Goal: Transaction & Acquisition: Purchase product/service

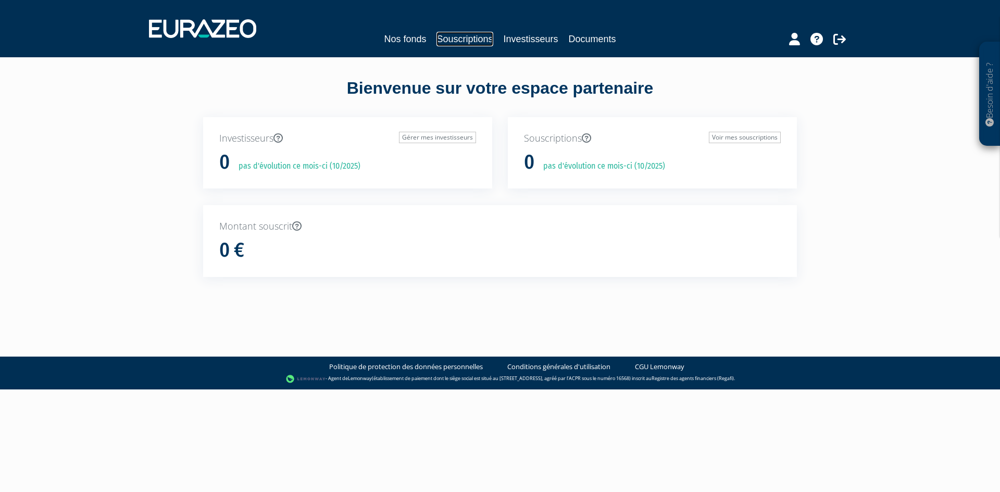
click at [471, 36] on link "Souscriptions" at bounding box center [464, 39] width 56 height 15
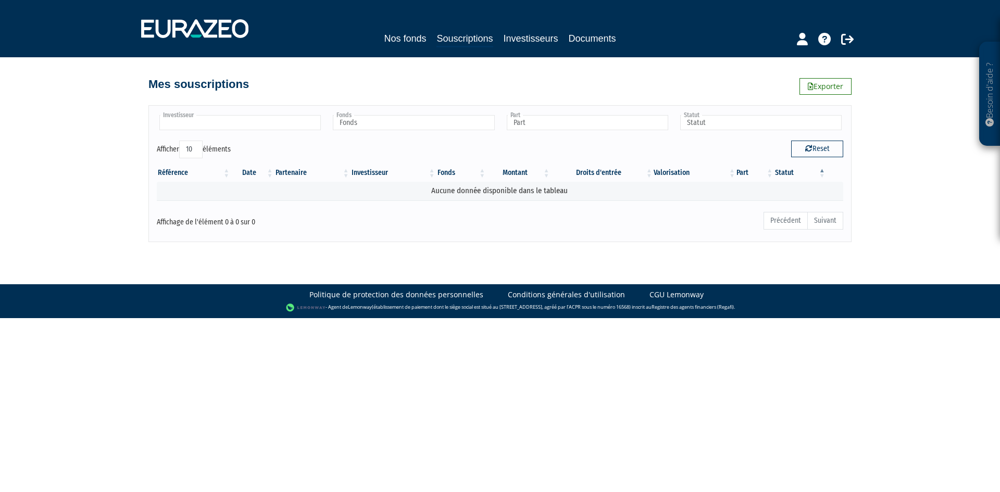
click at [268, 127] on input "text" at bounding box center [239, 122] width 161 height 15
type input "Investisseur"
click at [122, 136] on div "Besoin d'aide ? × J'ai besoin d'aide Si vous avez une question à propos du fonc…" at bounding box center [500, 121] width 1000 height 242
click at [217, 127] on input "text" at bounding box center [239, 122] width 161 height 15
type input "Investisseur"
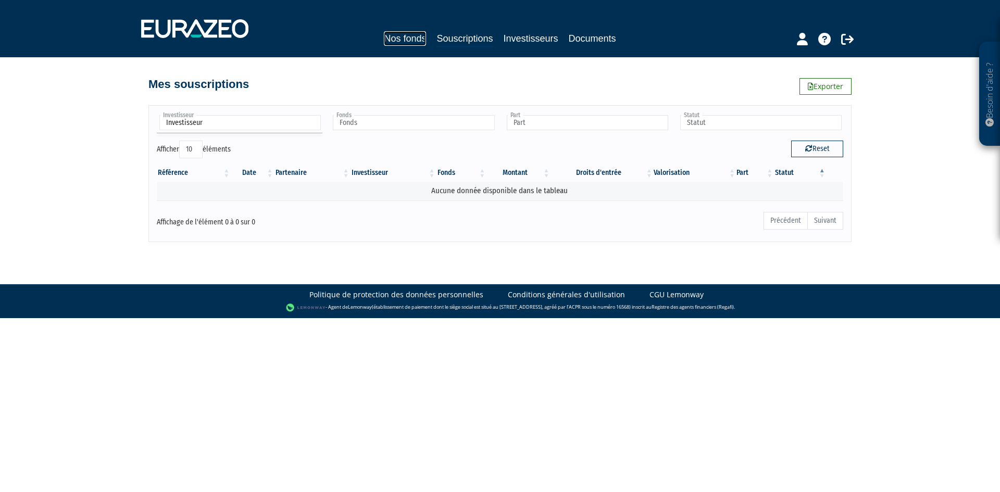
click at [392, 39] on link "Nos fonds" at bounding box center [405, 38] width 42 height 15
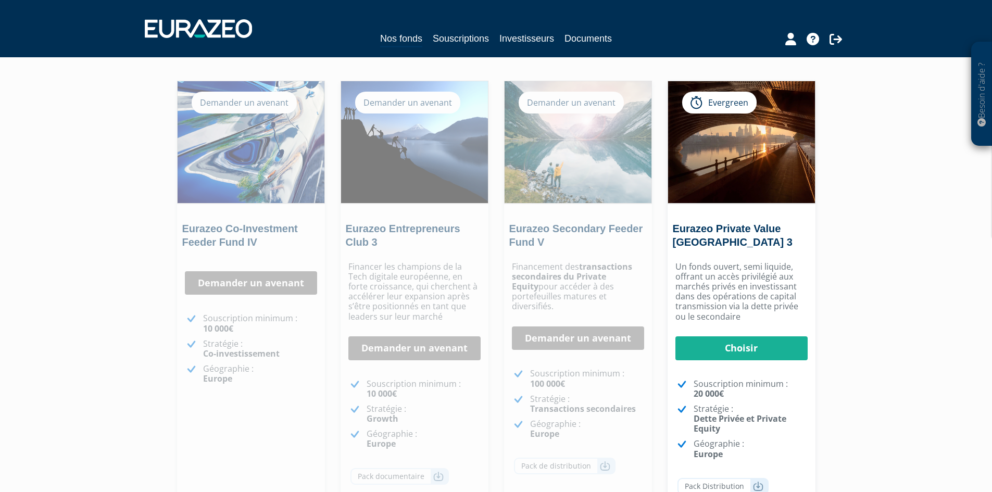
scroll to position [51, 0]
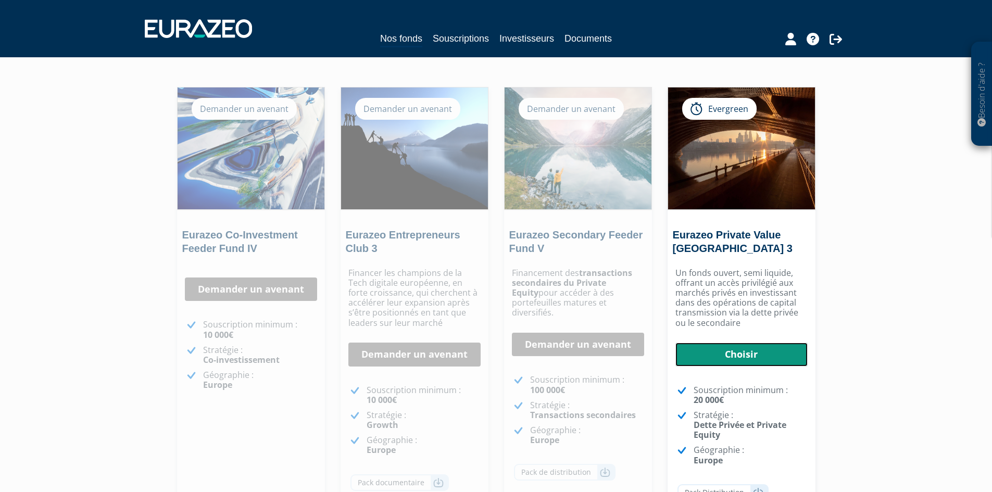
click at [751, 351] on link "Choisir" at bounding box center [741, 355] width 132 height 24
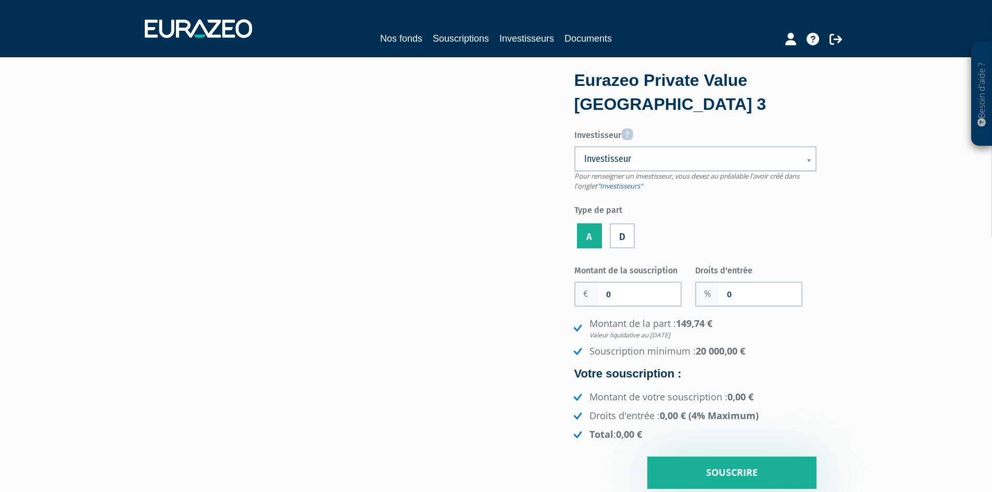
click at [626, 242] on label "D" at bounding box center [622, 235] width 25 height 25
click at [0, 0] on input "D" at bounding box center [0, 0] width 0 height 0
click at [591, 237] on label "A" at bounding box center [589, 235] width 25 height 25
click at [0, 0] on input "A" at bounding box center [0, 0] width 0 height 0
click at [637, 299] on input "0" at bounding box center [639, 294] width 82 height 23
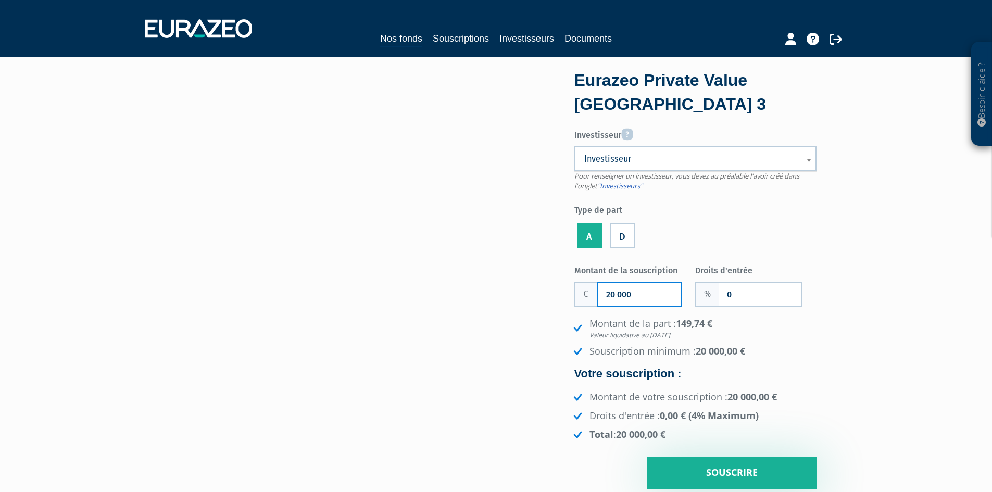
type input "20 000"
click at [753, 295] on input "0" at bounding box center [760, 294] width 82 height 23
type input "3"
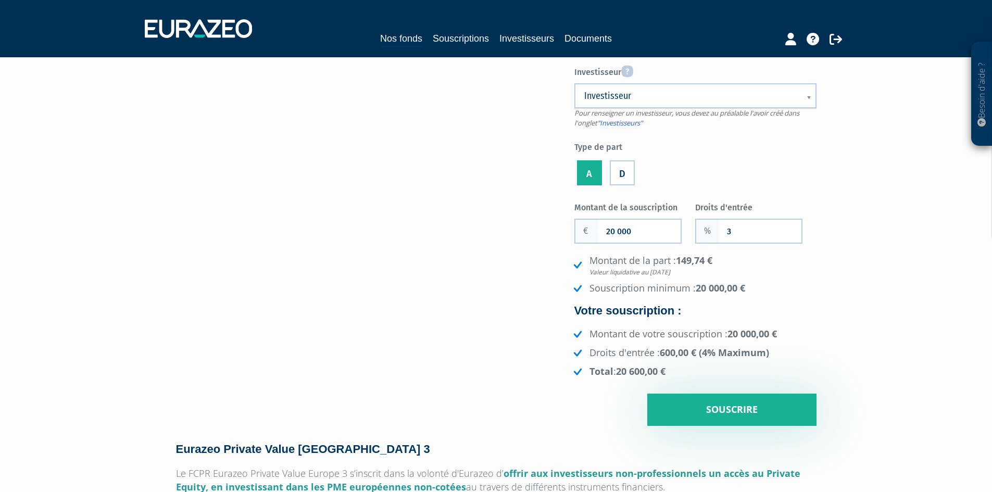
scroll to position [52, 0]
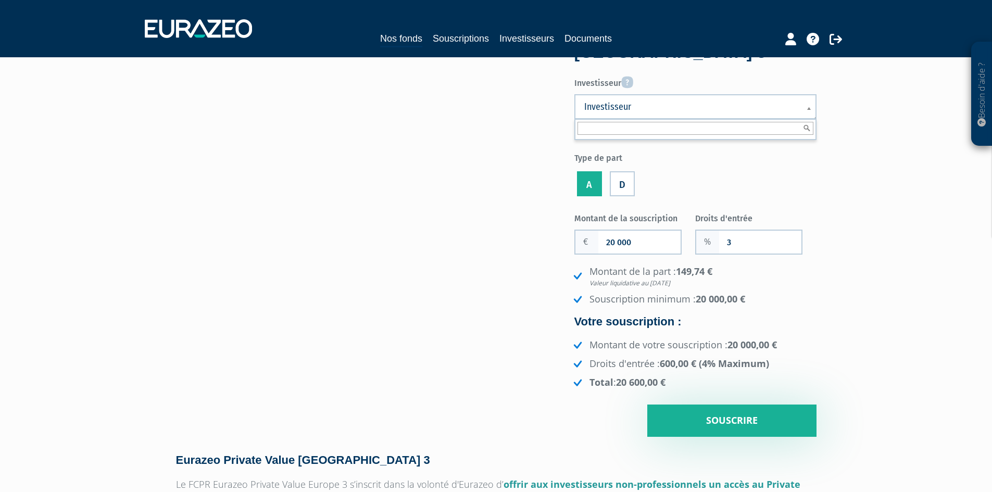
click at [809, 107] on b at bounding box center [810, 114] width 9 height 23
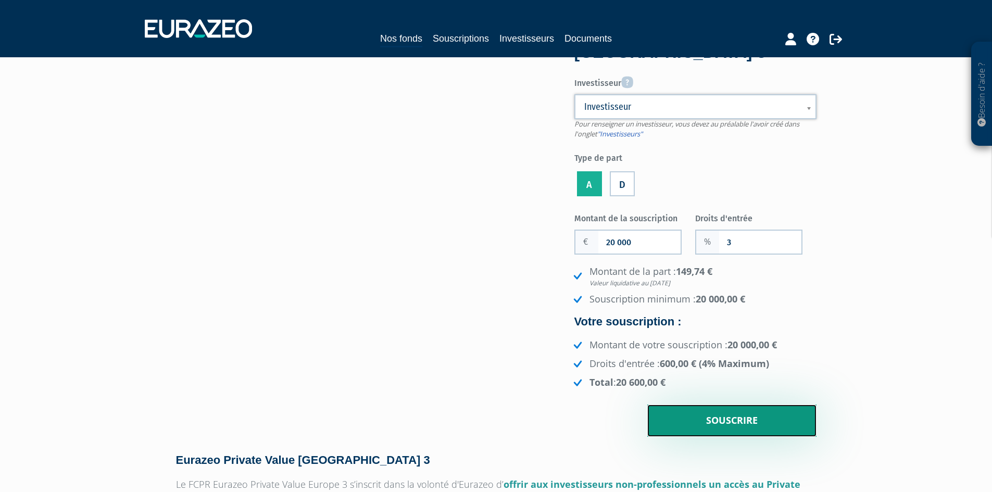
drag, startPoint x: 732, startPoint y: 419, endPoint x: 526, endPoint y: 222, distance: 284.4
click at [731, 422] on input "Souscrire" at bounding box center [731, 421] width 169 height 32
click at [624, 114] on link "Investisseur" at bounding box center [695, 106] width 242 height 25
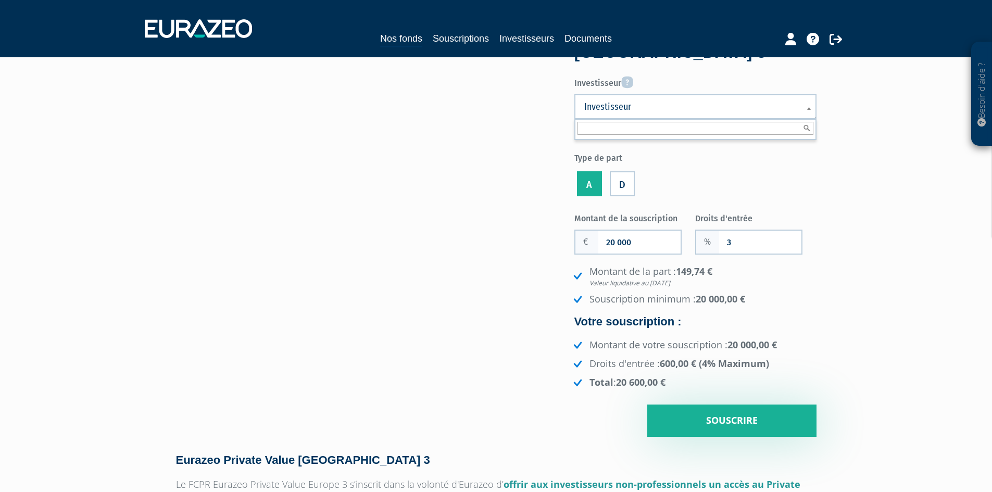
click at [625, 130] on input "text" at bounding box center [696, 128] width 236 height 13
type input "f"
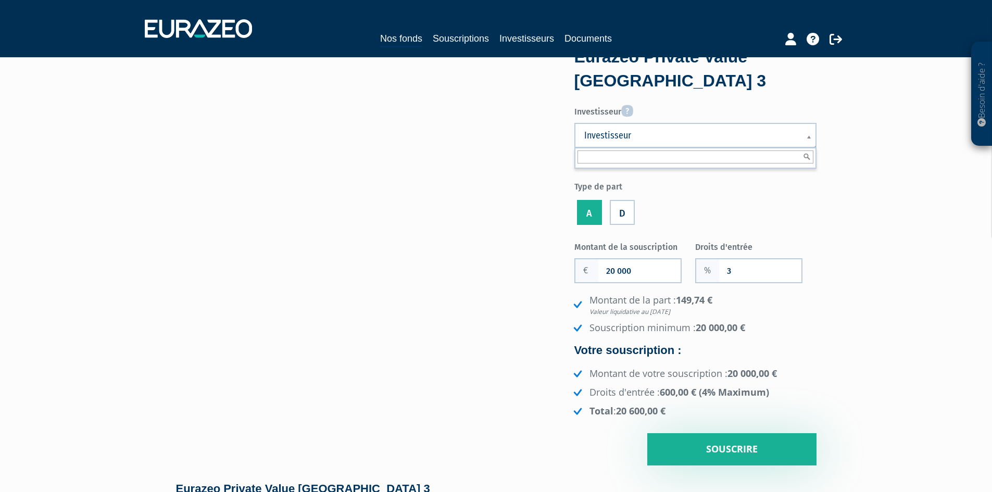
scroll to position [0, 0]
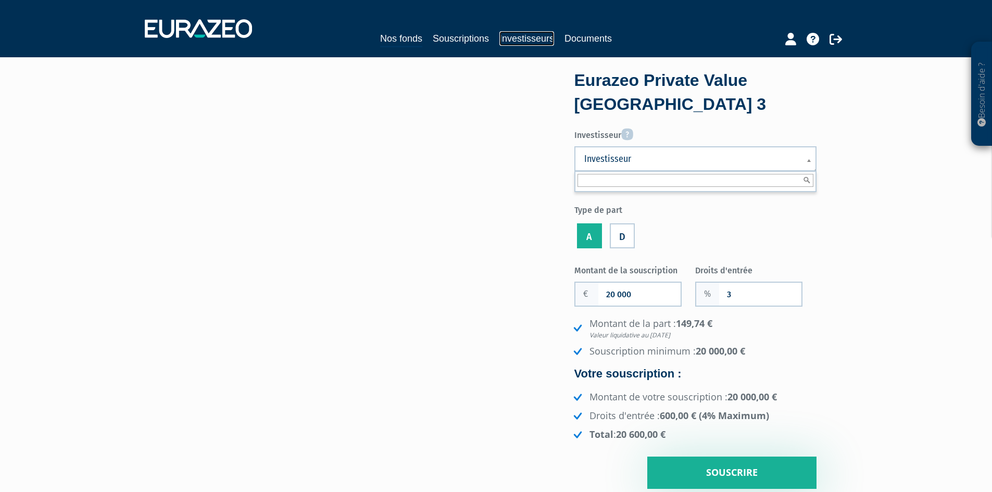
click at [523, 43] on link "Investisseurs" at bounding box center [526, 38] width 55 height 15
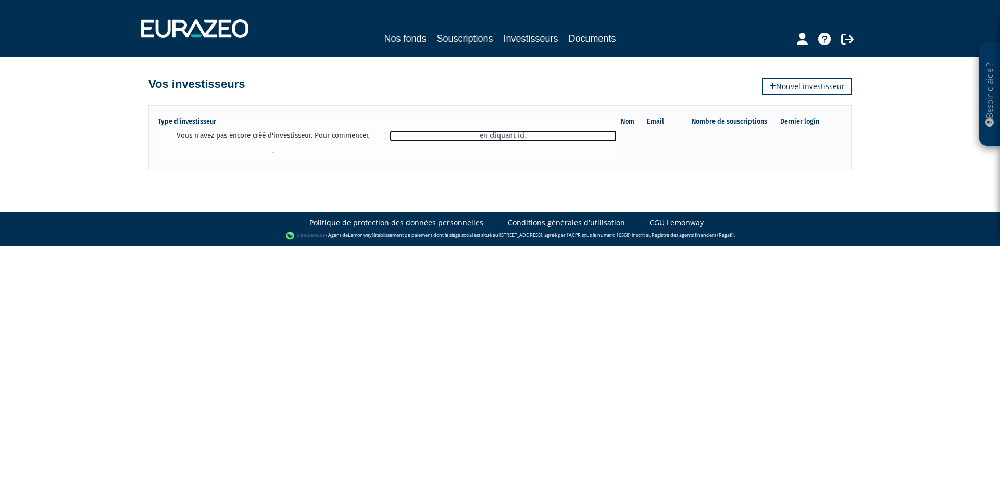
click at [498, 135] on link "en cliquant ici." at bounding box center [503, 135] width 227 height 11
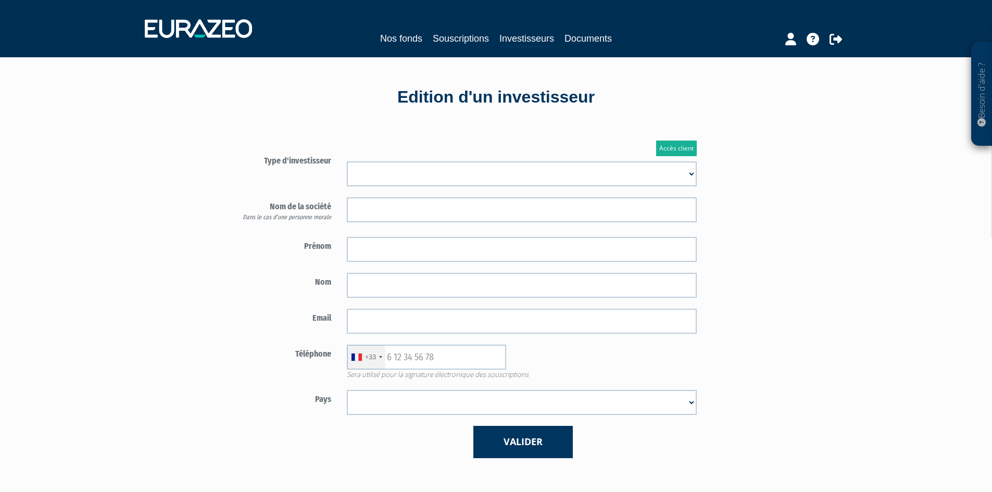
click at [394, 182] on select "Mr [PERSON_NAME] Société" at bounding box center [522, 173] width 350 height 25
select select "1"
click at [347, 161] on select "Mr Mme Société" at bounding box center [522, 173] width 350 height 25
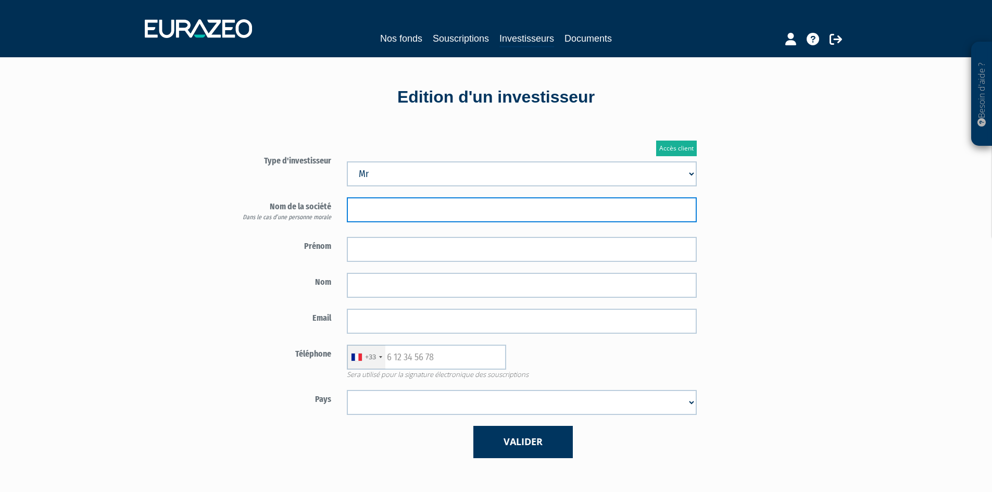
click at [378, 205] on input "text" at bounding box center [522, 209] width 350 height 25
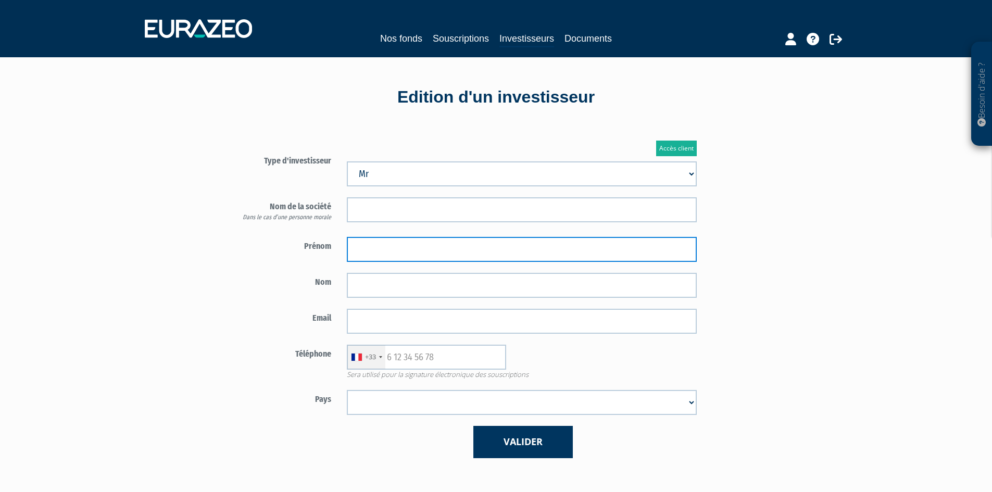
click at [365, 247] on input "text" at bounding box center [522, 249] width 350 height 25
type input "Sylvain"
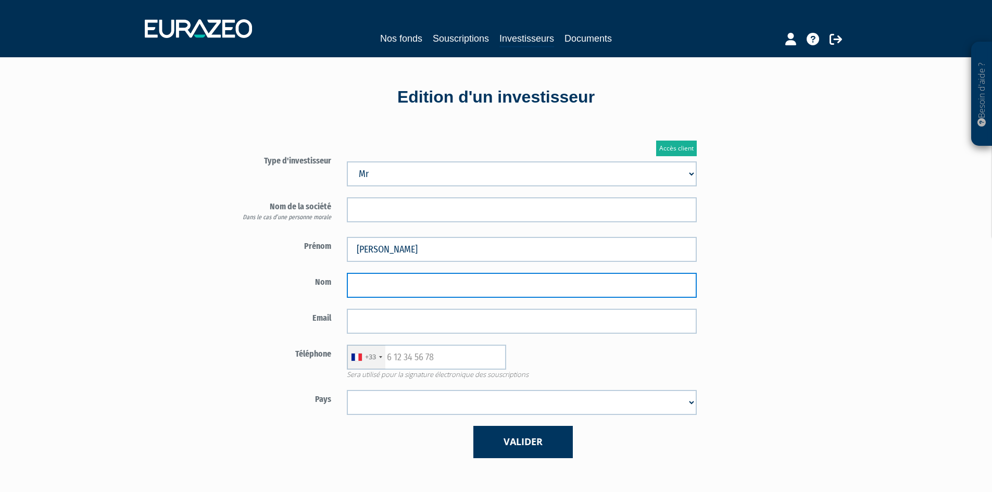
click at [567, 285] on input "text" at bounding box center [522, 285] width 350 height 25
type input "Fertin"
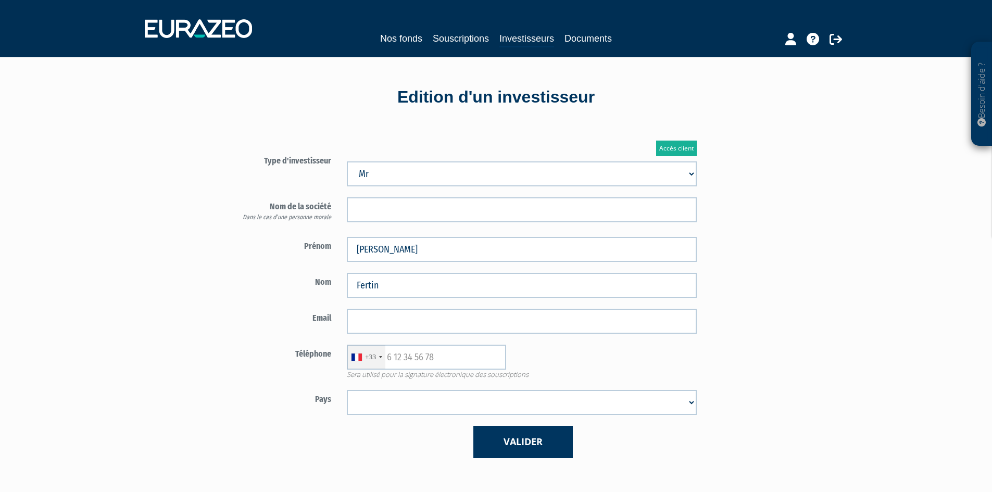
click at [732, 294] on div "Accès client Type d'investisseur Mr Mme Société" at bounding box center [522, 299] width 609 height 349
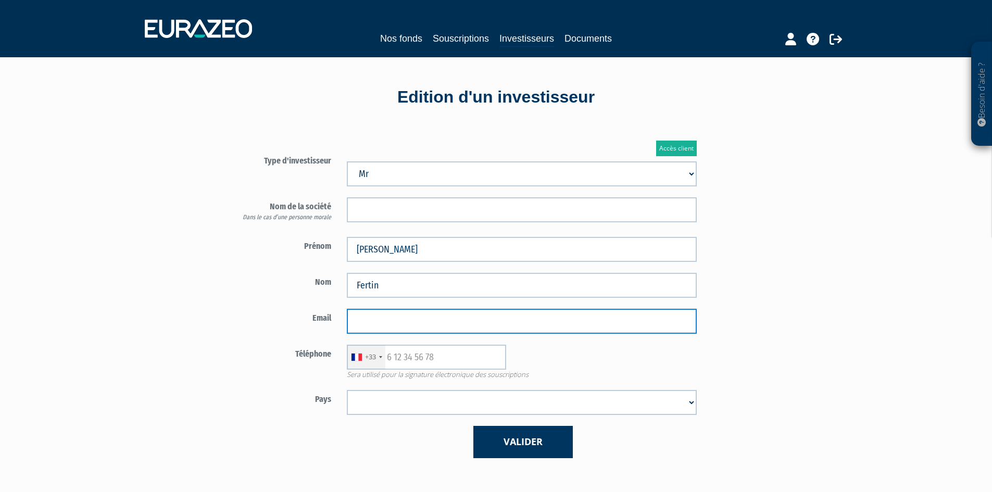
click at [542, 327] on input "email" at bounding box center [522, 321] width 350 height 25
click at [466, 316] on input "email" at bounding box center [522, 321] width 350 height 25
paste input "sylvain.fer@gmail.com"
type input "sylvain.fer@gmail.com"
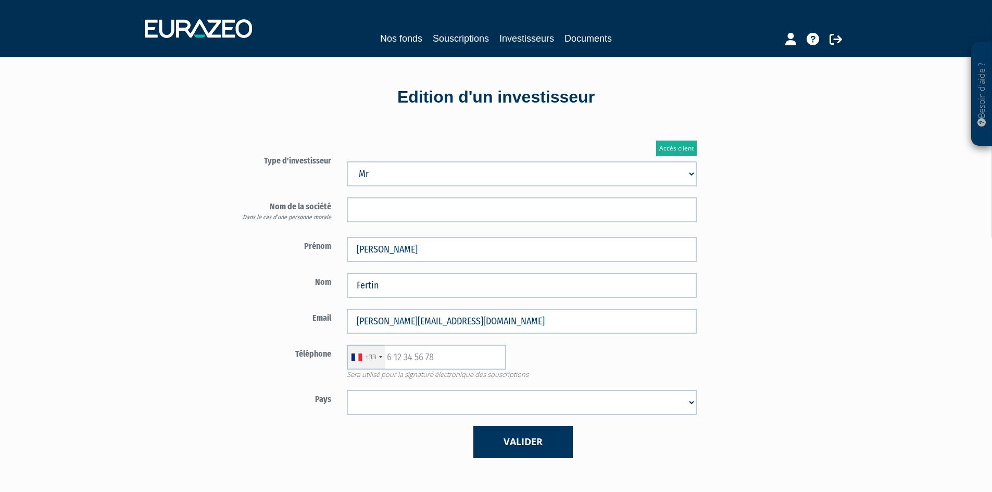
click at [193, 344] on div "Accès client Type d'investisseur Mr Mme Société Dans le cas d’une personne mora…" at bounding box center [392, 299] width 401 height 349
click at [457, 361] on input "text" at bounding box center [426, 357] width 159 height 25
type input "677160143"
click at [490, 403] on select "Afghanistan Afrique du Sud Albanie Algérie Allemagne Andorre Angola Anguilla An…" at bounding box center [522, 402] width 350 height 25
select select "75"
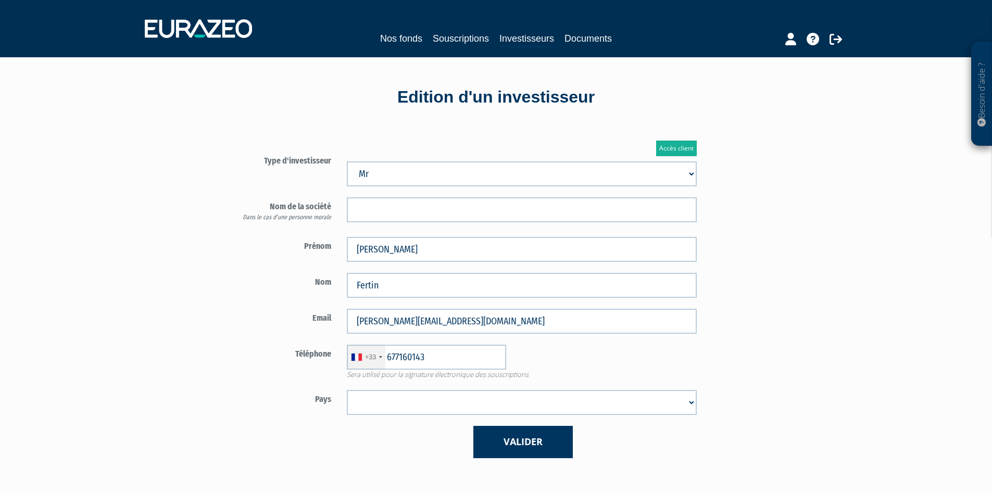
click at [347, 390] on select "Afghanistan Afrique du Sud Albanie Algérie Allemagne Andorre Angola Anguilla An…" at bounding box center [522, 402] width 350 height 25
click at [832, 322] on div "Besoin d'aide ? × J'ai besoin d'aide Si vous avez une question à propos du fonc…" at bounding box center [496, 325] width 992 height 650
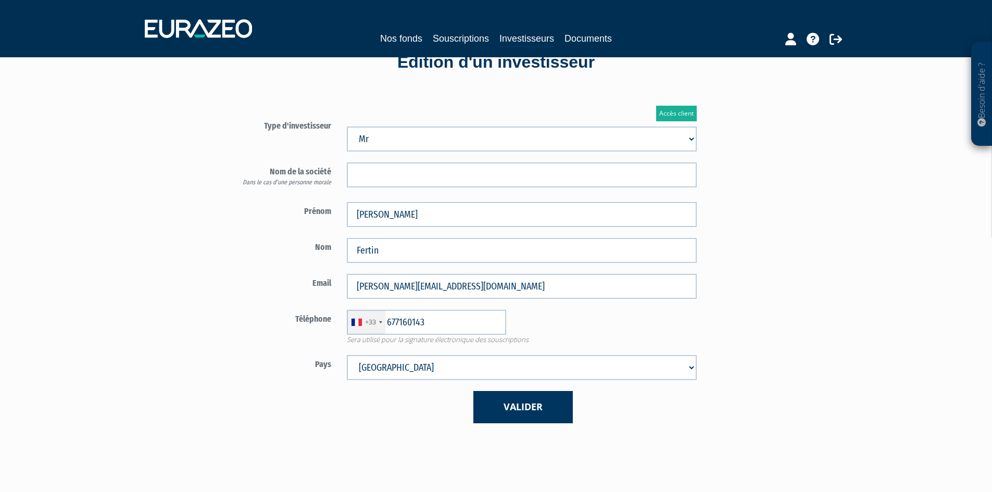
scroll to position [52, 0]
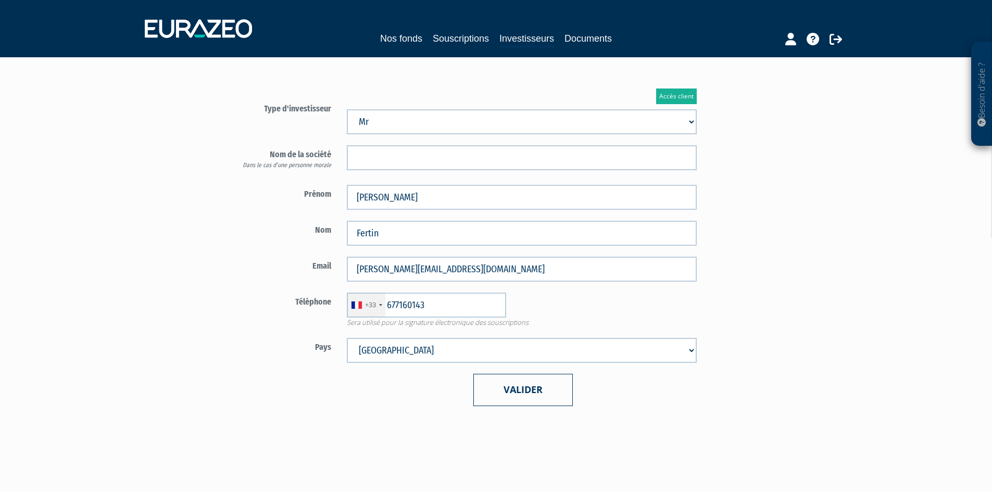
click at [515, 400] on button "Valider" at bounding box center [522, 390] width 99 height 32
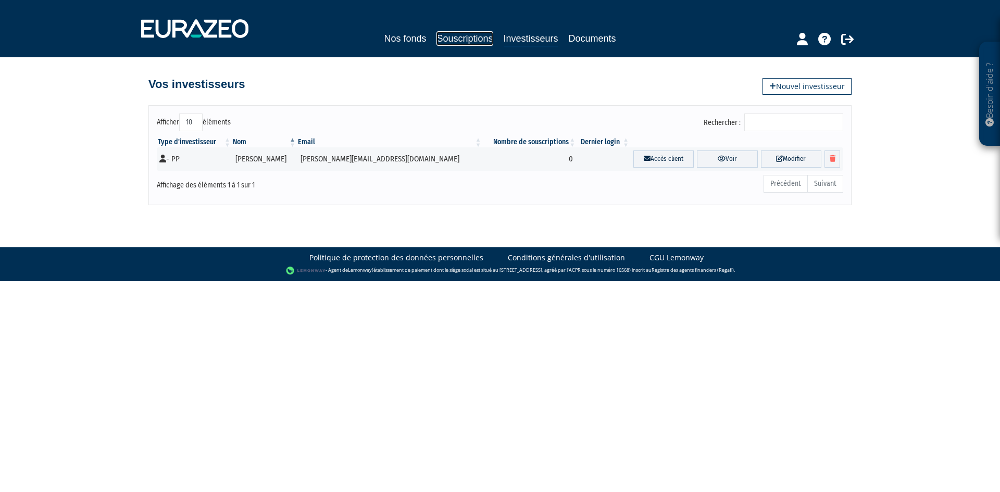
click at [473, 40] on link "Souscriptions" at bounding box center [464, 38] width 56 height 15
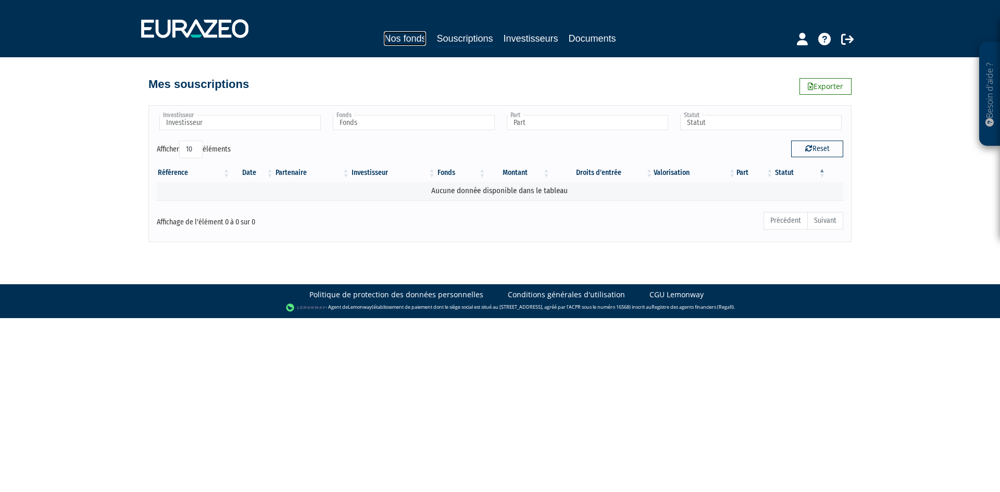
click at [412, 43] on link "Nos fonds" at bounding box center [405, 38] width 42 height 15
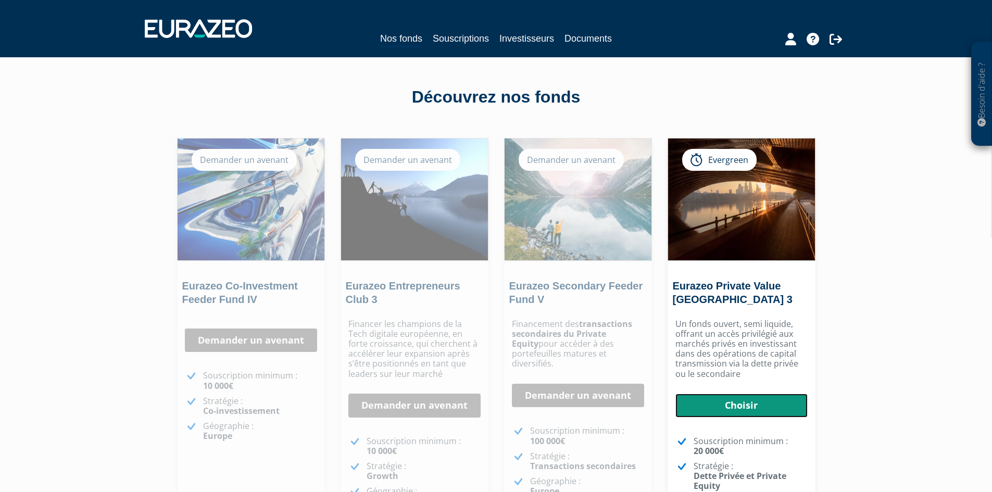
click at [720, 408] on link "Choisir" at bounding box center [741, 406] width 132 height 24
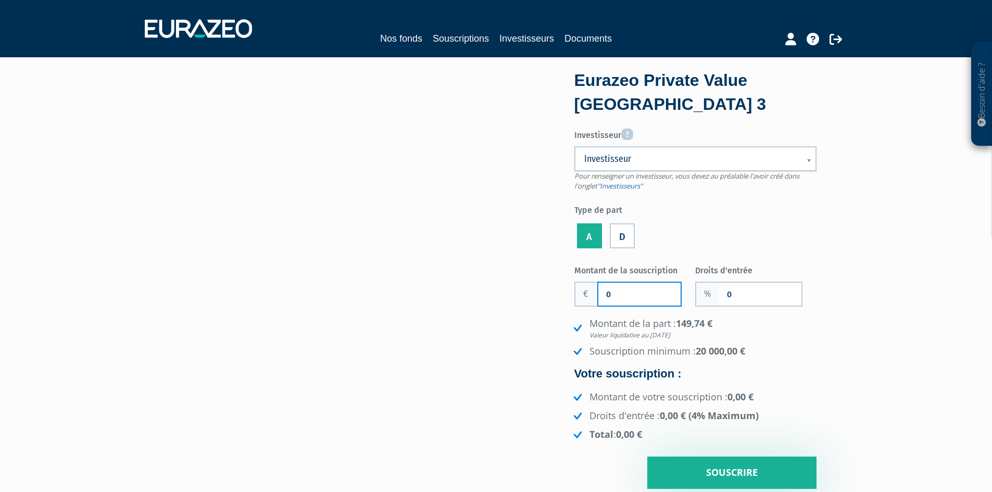
click at [641, 297] on input "0" at bounding box center [639, 294] width 82 height 23
type input "20 000"
click at [760, 298] on input "0" at bounding box center [760, 294] width 82 height 23
type input "3"
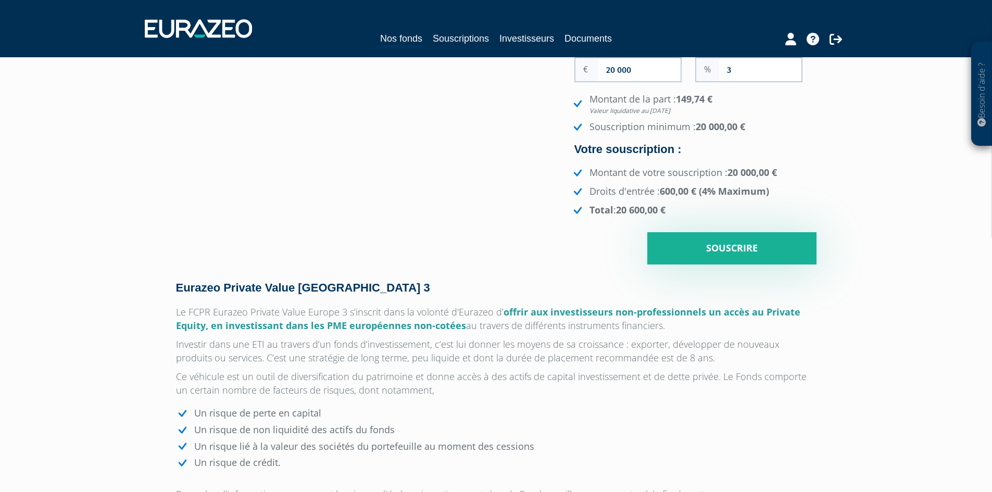
scroll to position [208, 0]
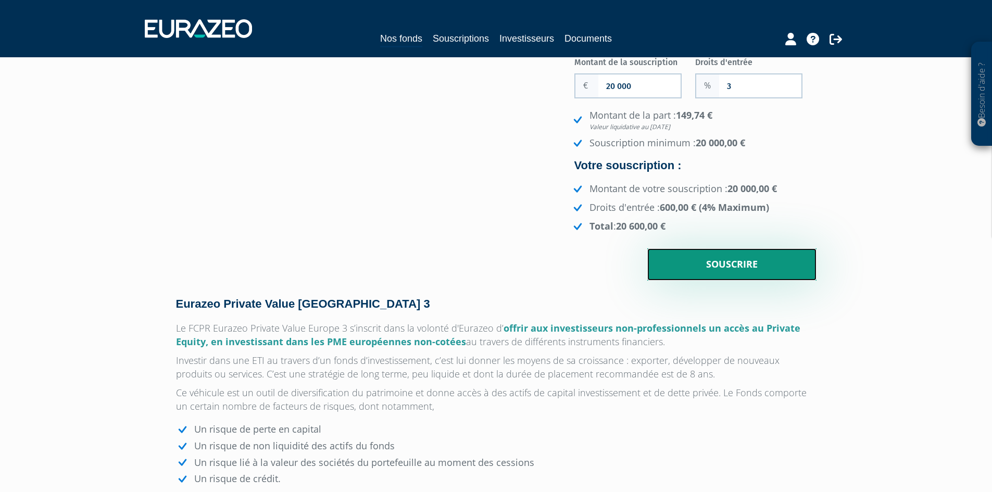
click at [725, 267] on input "Souscrire" at bounding box center [731, 264] width 169 height 32
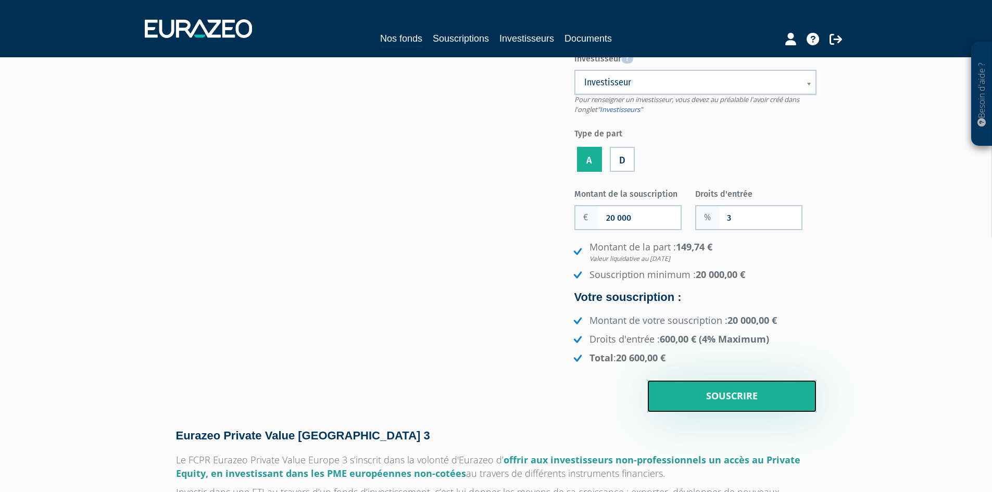
scroll to position [52, 0]
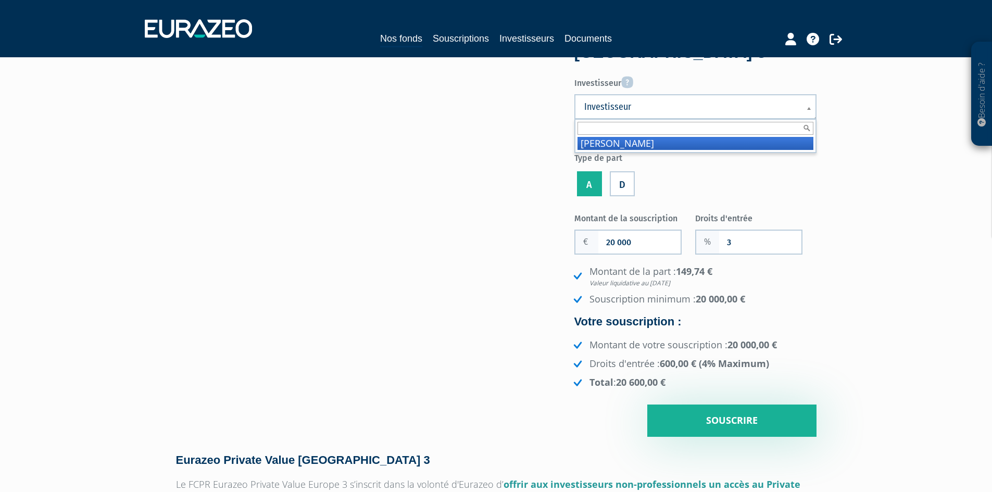
click at [808, 108] on b at bounding box center [810, 114] width 9 height 23
click at [653, 143] on li "Fertin Sylvain" at bounding box center [696, 143] width 236 height 13
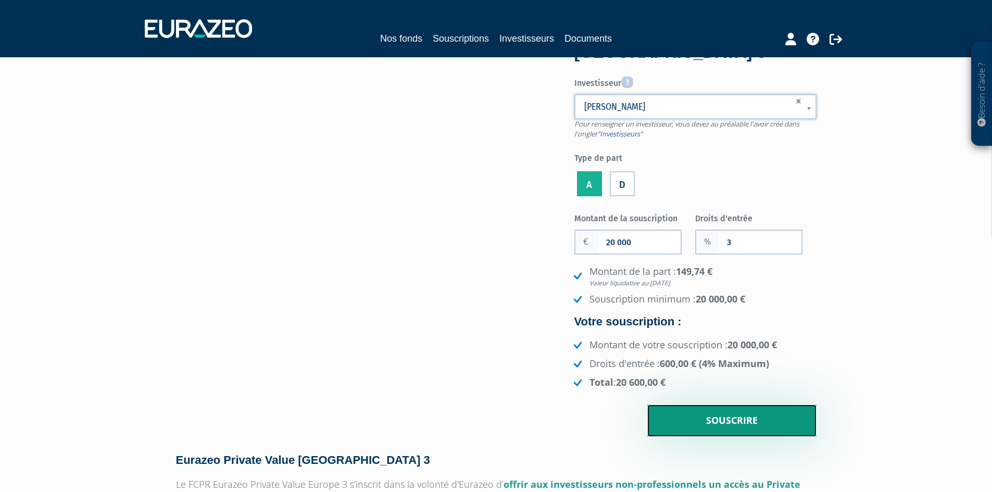
click at [732, 418] on input "Souscrire" at bounding box center [731, 421] width 169 height 32
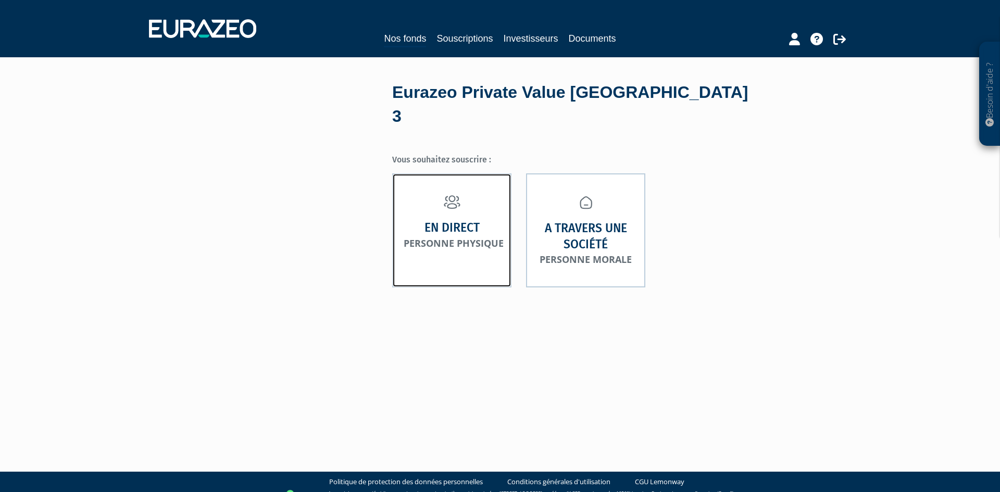
click at [463, 220] on strong "En direct" at bounding box center [451, 228] width 55 height 16
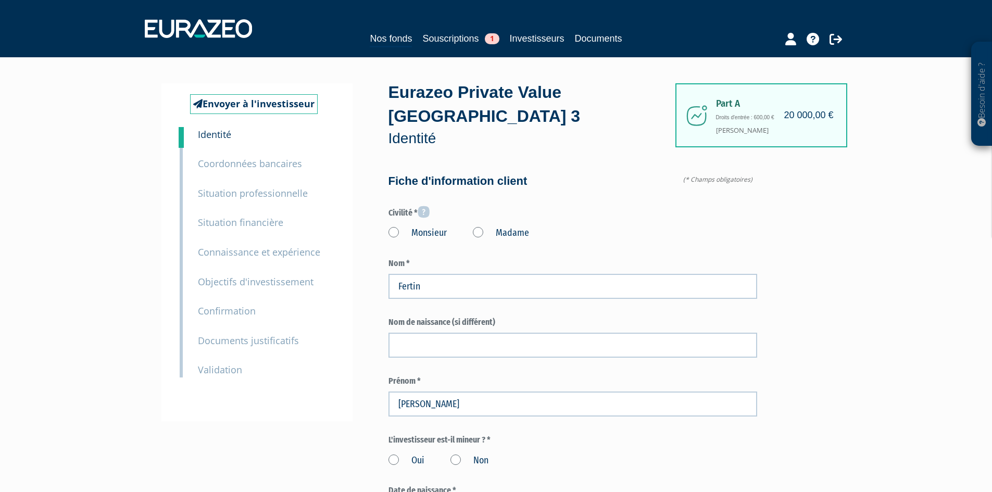
click at [393, 227] on label "Monsieur" at bounding box center [417, 234] width 58 height 14
click at [0, 0] on input "Monsieur" at bounding box center [0, 0] width 0 height 0
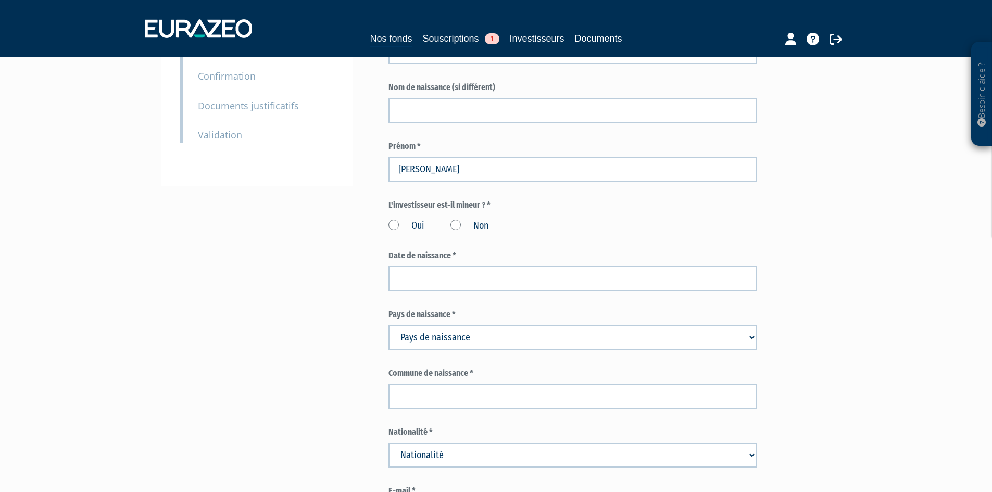
scroll to position [260, 0]
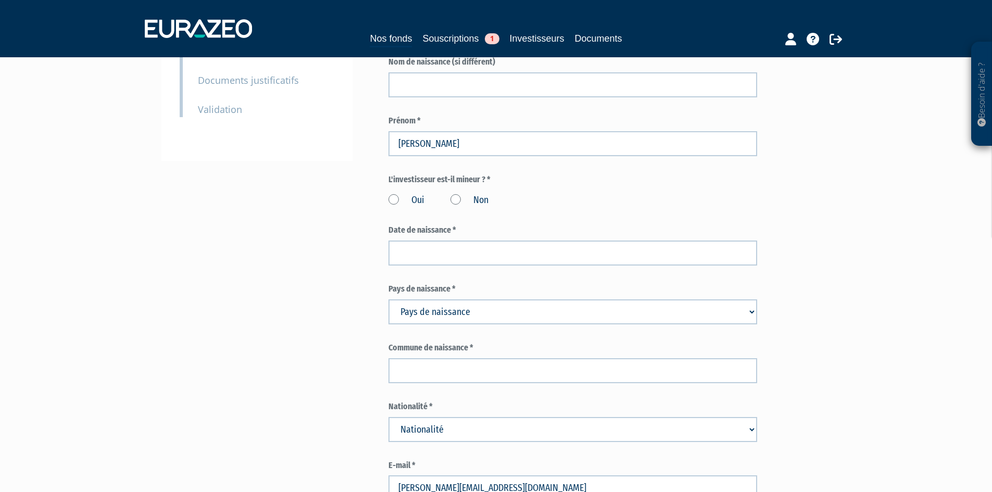
click at [454, 194] on label "Non" at bounding box center [469, 201] width 38 height 14
click at [0, 0] on input "Non" at bounding box center [0, 0] width 0 height 0
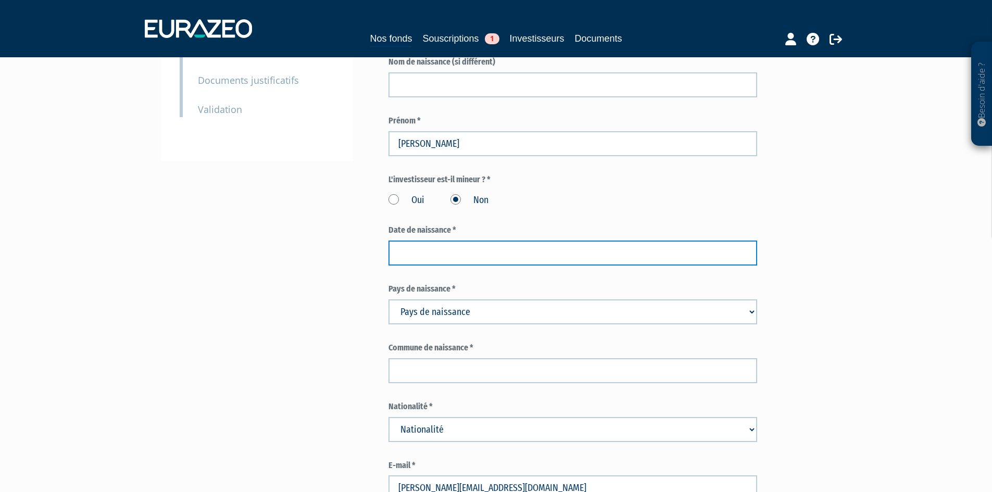
click at [449, 241] on input at bounding box center [572, 253] width 369 height 25
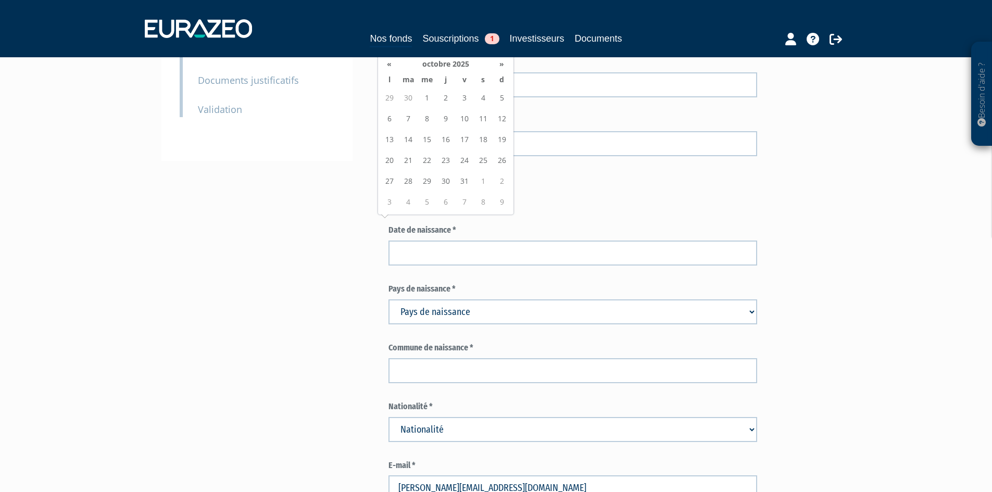
click at [453, 67] on th "octobre 2025" at bounding box center [446, 64] width 94 height 16
click at [428, 105] on th "2025" at bounding box center [429, 105] width 76 height 16
click at [390, 106] on th "«" at bounding box center [385, 105] width 10 height 16
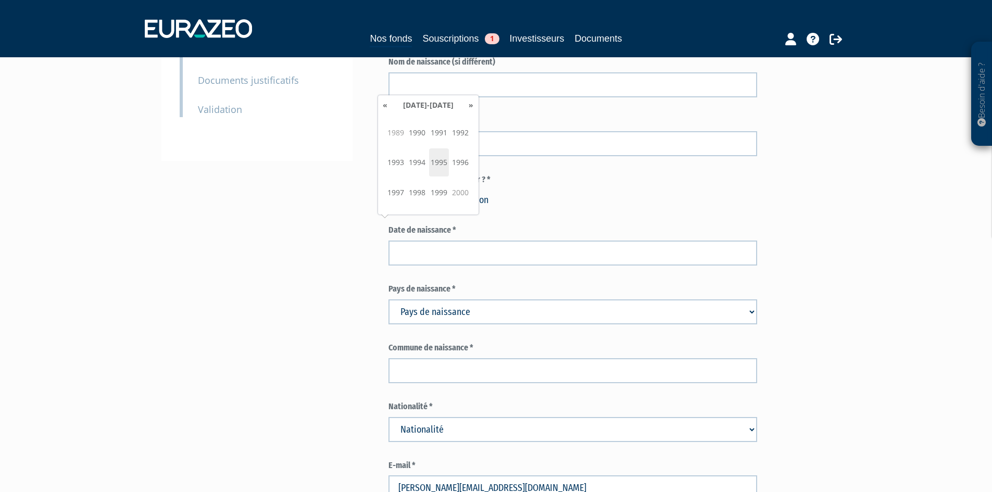
click at [390, 106] on th "«" at bounding box center [385, 105] width 10 height 16
click at [461, 165] on span "1986" at bounding box center [460, 162] width 20 height 28
click at [395, 161] on span "mai" at bounding box center [396, 162] width 20 height 28
click at [445, 68] on th "mai 1986" at bounding box center [446, 64] width 94 height 16
click at [412, 158] on span "juin" at bounding box center [417, 162] width 20 height 28
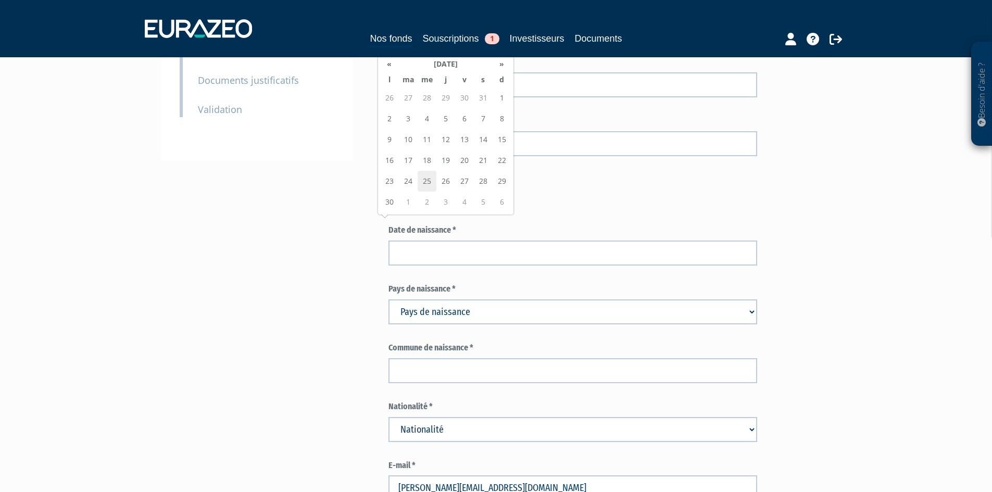
click at [427, 179] on td "25" at bounding box center [427, 181] width 19 height 21
type input "25/06/1986"
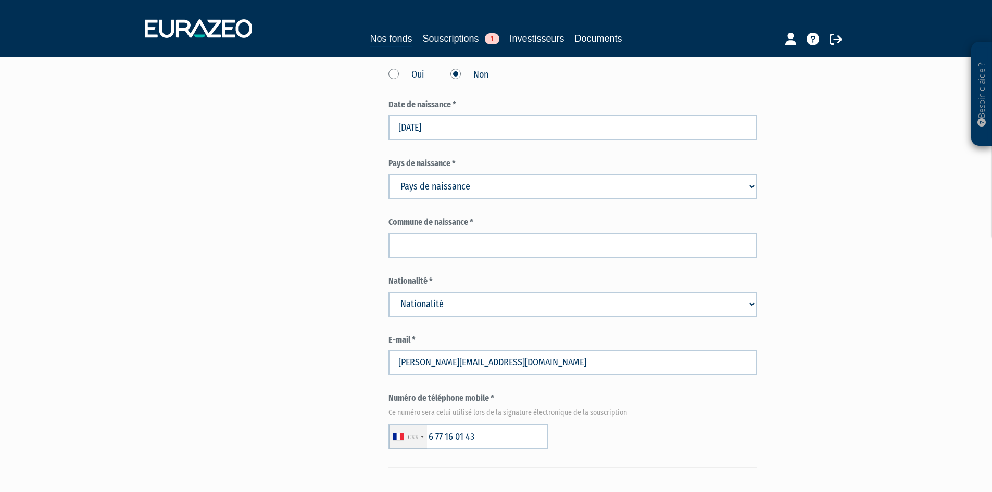
scroll to position [417, 0]
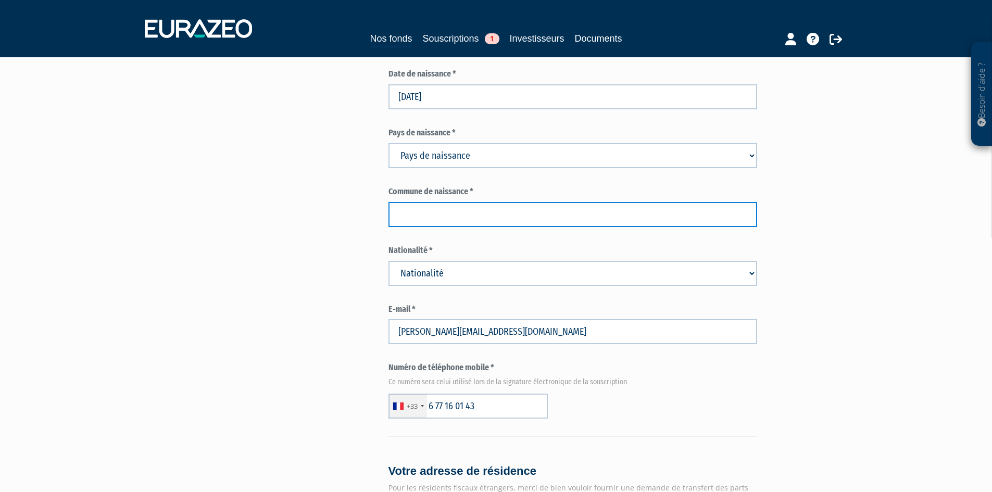
click at [482, 202] on input "text" at bounding box center [572, 214] width 369 height 25
type input "m"
type input "Melun"
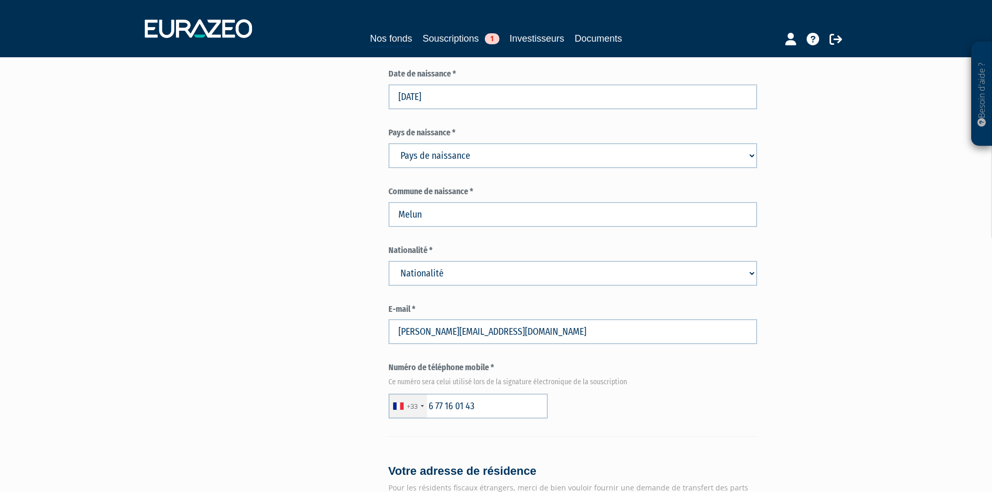
click at [535, 261] on select "Nationalité Afghanistan Afrique du Sud Albanie Algérie Allemagne Andorre" at bounding box center [572, 273] width 369 height 25
select select "75"
click at [388, 261] on select "Nationalité Afghanistan Afrique du Sud Albanie Algérie Allemagne Andorre" at bounding box center [572, 273] width 369 height 25
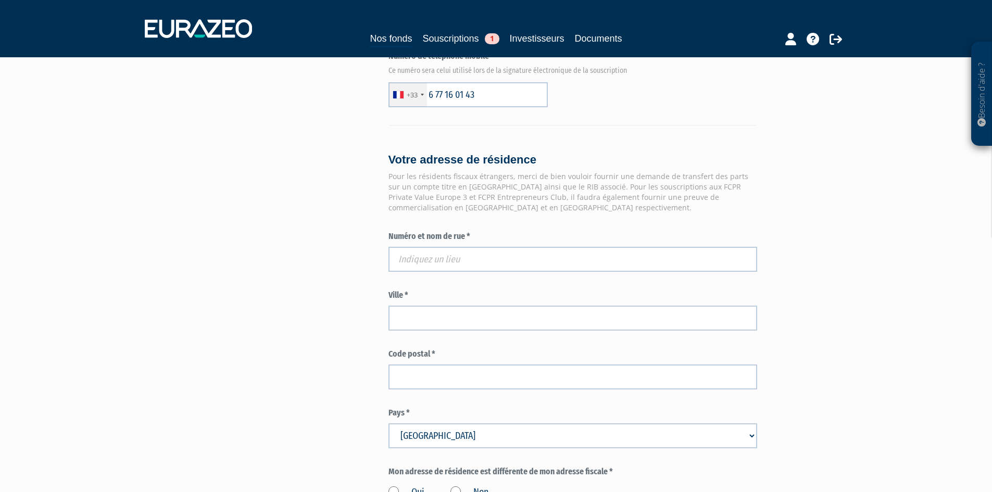
scroll to position [729, 0]
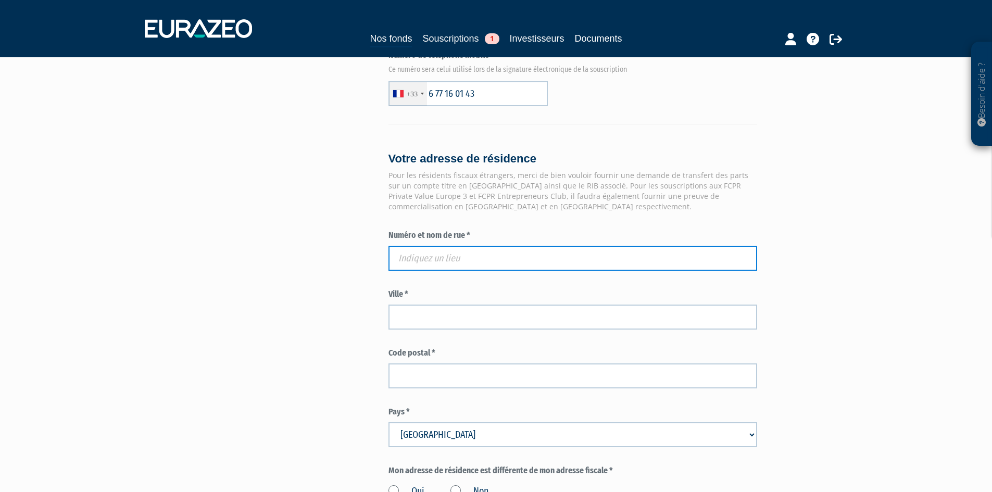
click at [465, 246] on input "text" at bounding box center [572, 258] width 369 height 25
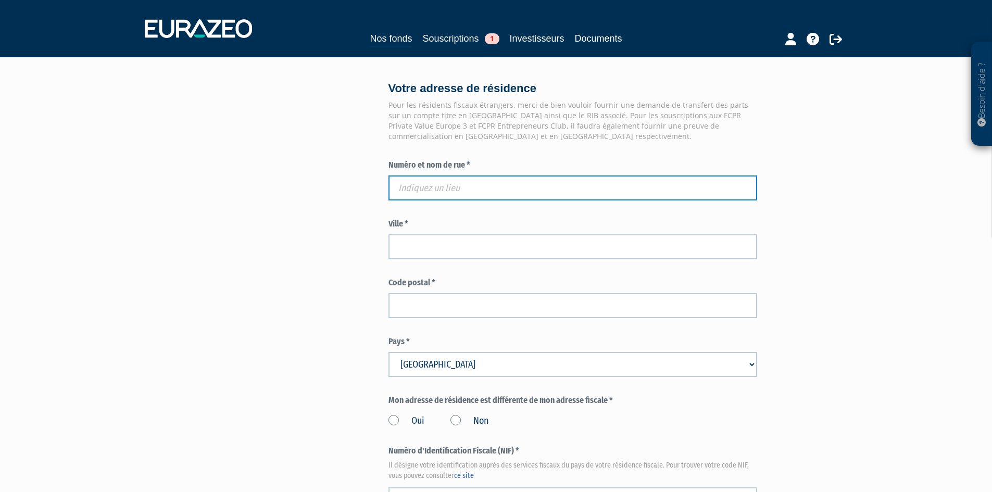
scroll to position [781, 0]
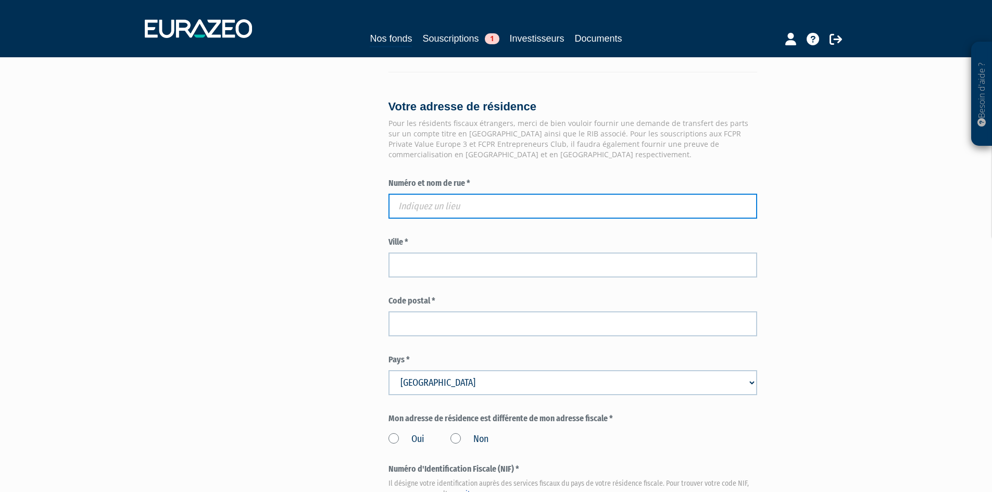
click at [523, 194] on input "text" at bounding box center [572, 206] width 369 height 25
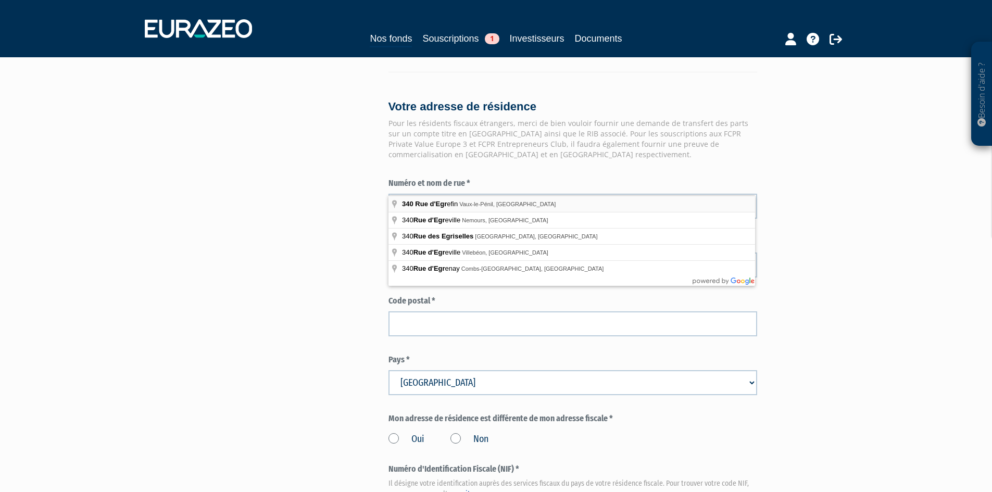
type input "340 Rue d'Egrefin, Vaux-le-Pénil, France"
type input "Vaux-le-Pénil"
type input "77000"
type input "340 Rue d'Egrefin"
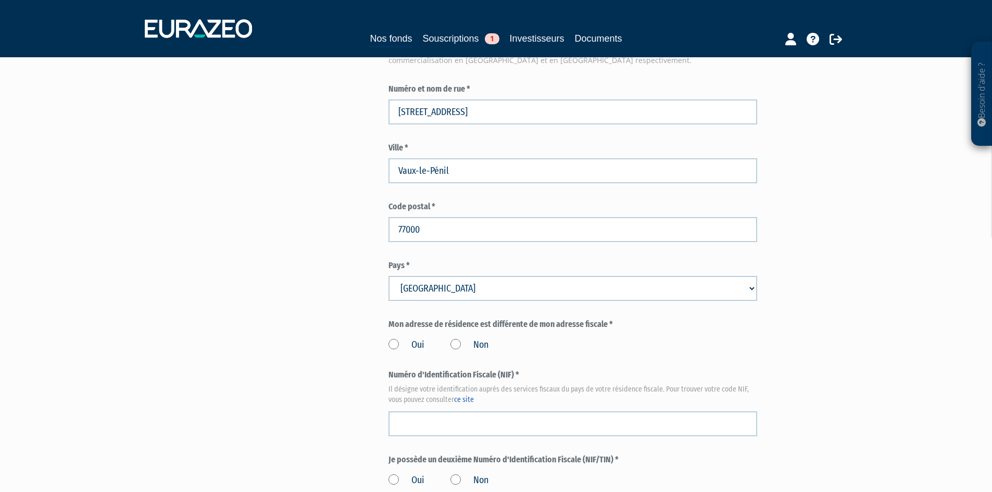
scroll to position [885, 0]
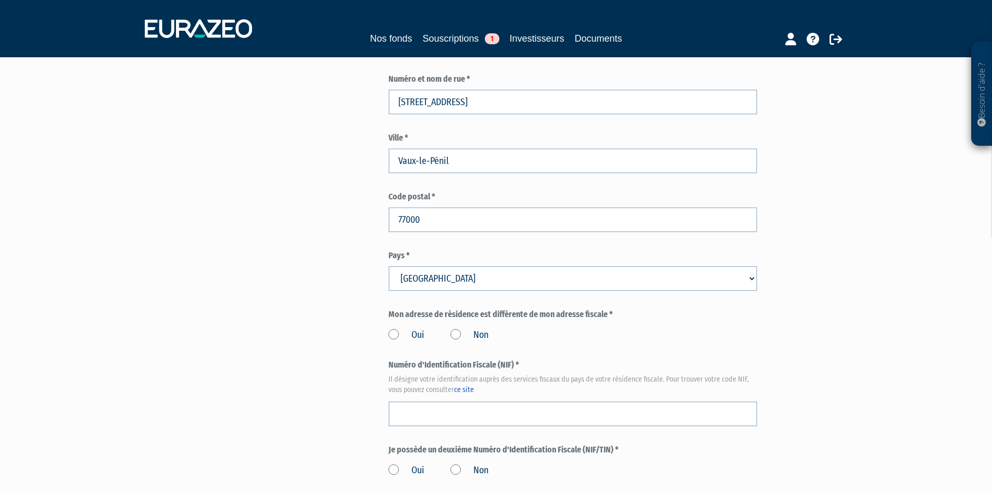
click at [457, 329] on label "Non" at bounding box center [469, 336] width 38 height 14
click at [0, 0] on input "Non" at bounding box center [0, 0] width 0 height 0
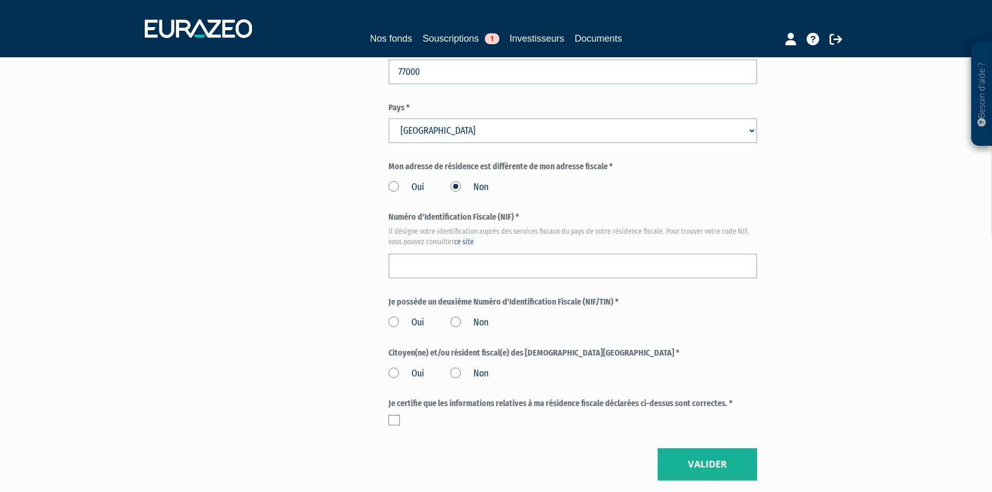
scroll to position [1042, 0]
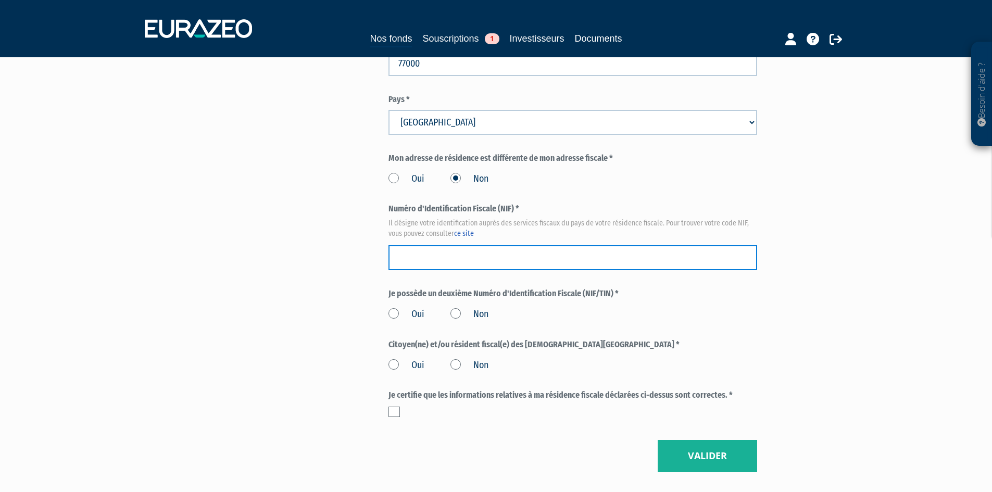
click at [488, 245] on input "text" at bounding box center [572, 257] width 369 height 25
click at [511, 245] on input "text" at bounding box center [572, 257] width 369 height 25
paste input "07 68 520 664 170"
type input "07 68 520 664 170"
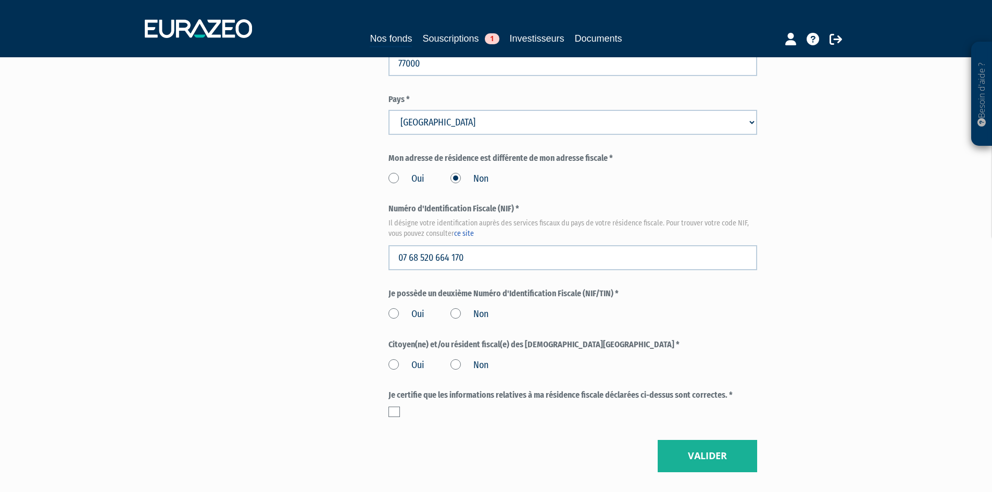
click at [453, 308] on label "Non" at bounding box center [469, 315] width 38 height 14
click at [0, 0] on input "Non" at bounding box center [0, 0] width 0 height 0
click at [455, 359] on label "Non" at bounding box center [469, 366] width 38 height 14
click at [0, 0] on input "Non" at bounding box center [0, 0] width 0 height 0
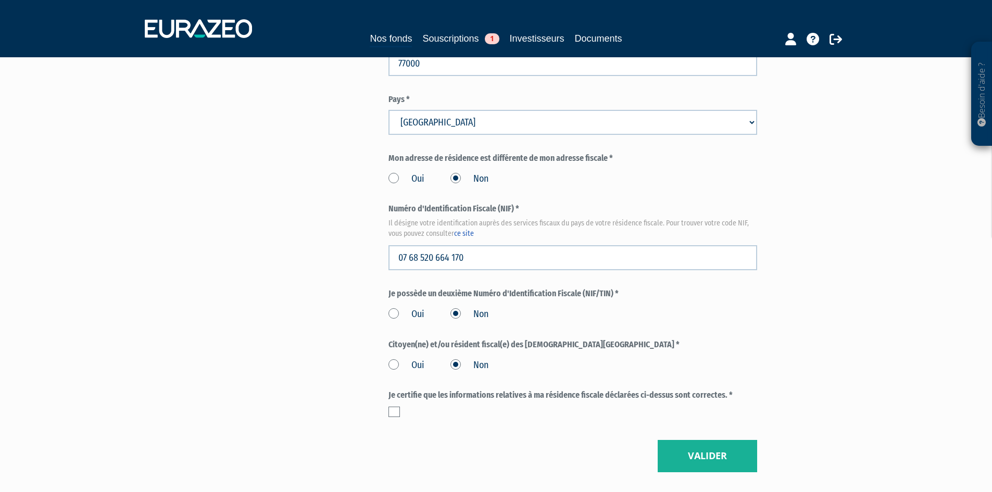
click at [397, 407] on label at bounding box center [393, 412] width 11 height 10
click at [0, 0] on input "checkbox" at bounding box center [0, 0] width 0 height 0
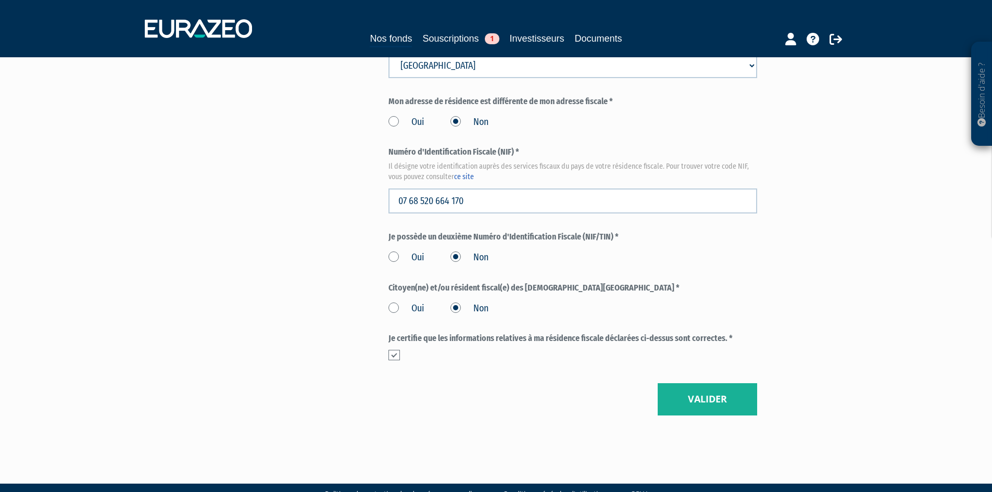
scroll to position [1099, 0]
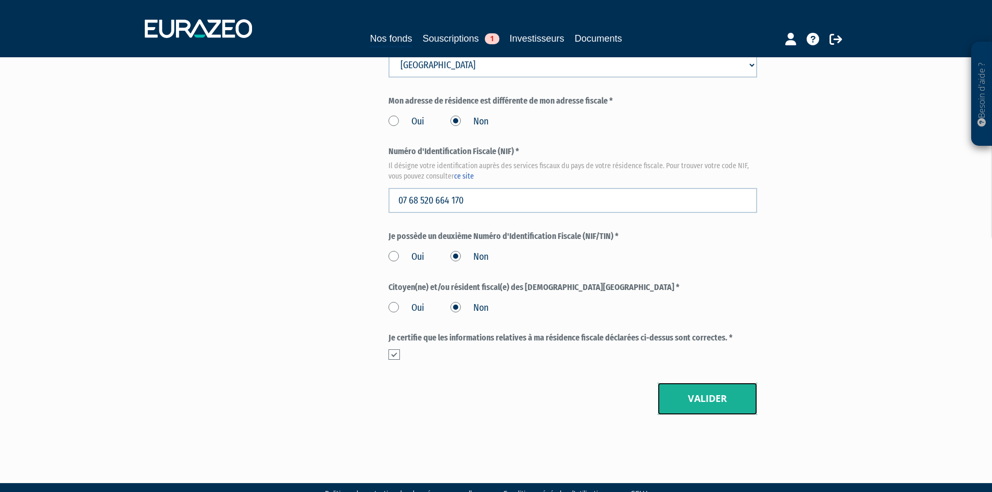
click at [703, 383] on button "Valider" at bounding box center [707, 399] width 99 height 32
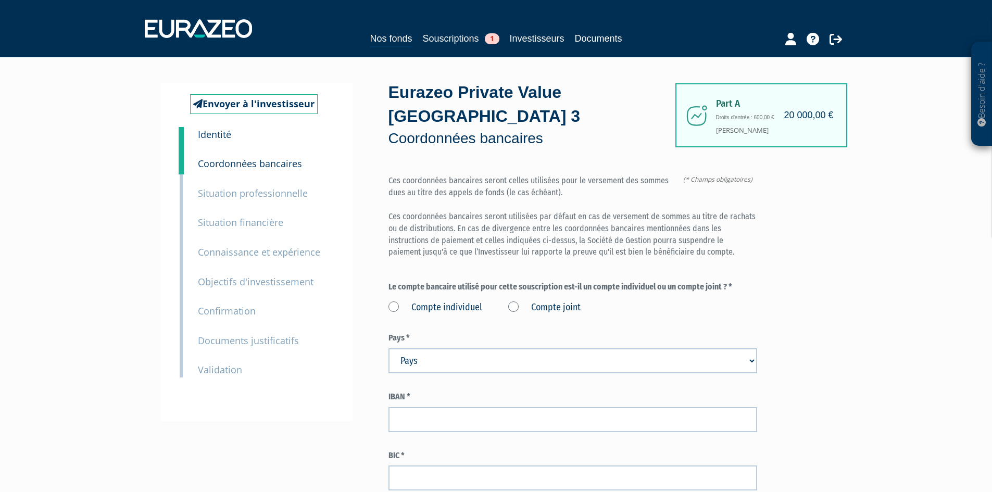
click at [394, 301] on label "Compte individuel" at bounding box center [435, 308] width 94 height 14
click at [0, 0] on individuel "Compte individuel" at bounding box center [0, 0] width 0 height 0
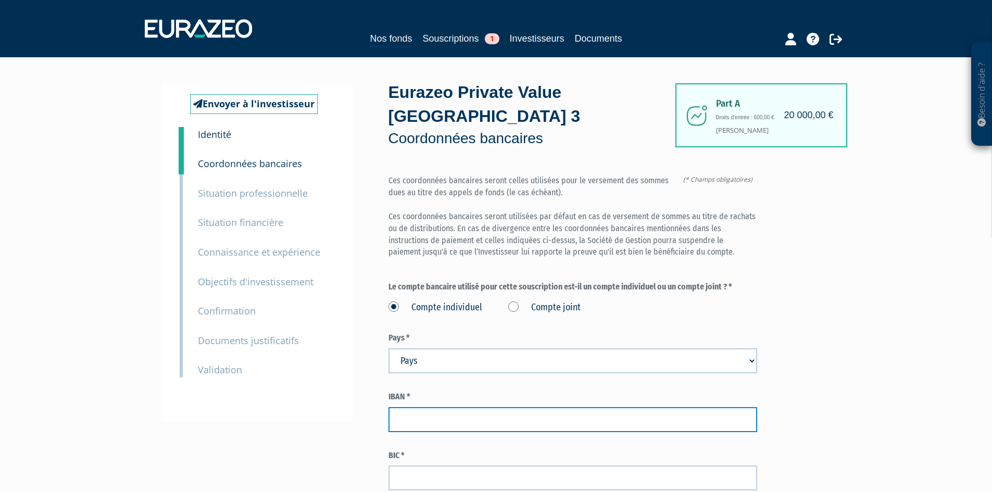
click at [417, 407] on input "text" at bounding box center [572, 419] width 369 height 25
paste input "BIC [FINANCIAL_ID]"
click at [414, 407] on input "BIC [FINANCIAL_ID]" at bounding box center [572, 419] width 369 height 25
type input "[FINANCIAL_ID]"
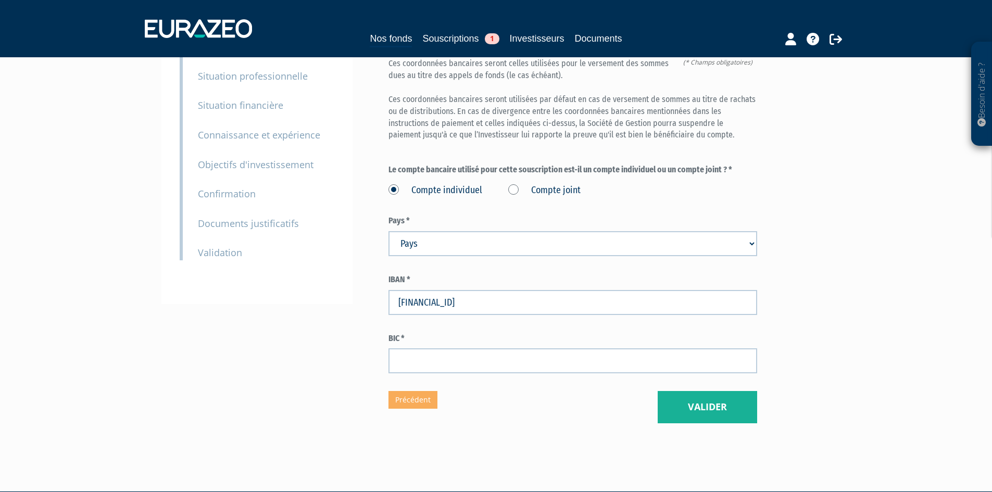
scroll to position [126, 0]
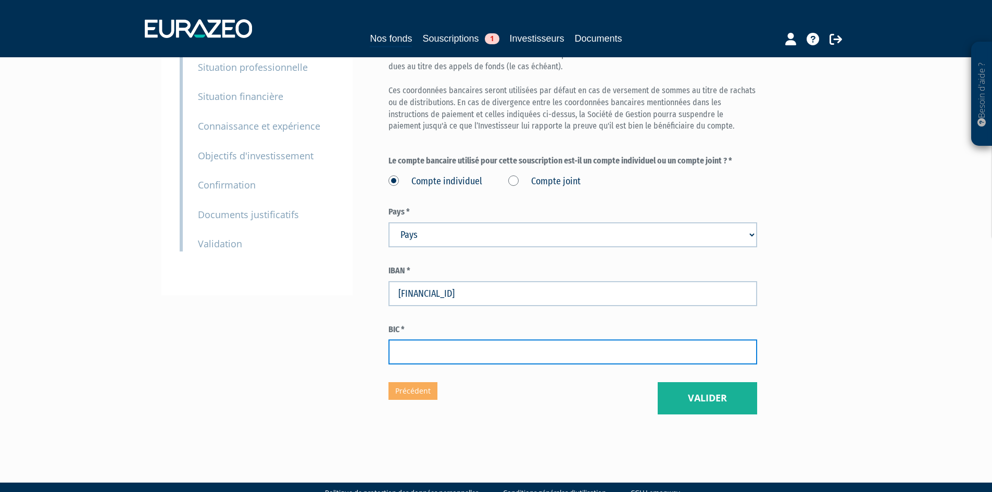
click at [425, 340] on input "text" at bounding box center [572, 352] width 369 height 25
paste input "TRBKFRPPXXX"
type input "TRBKFRPPXXX"
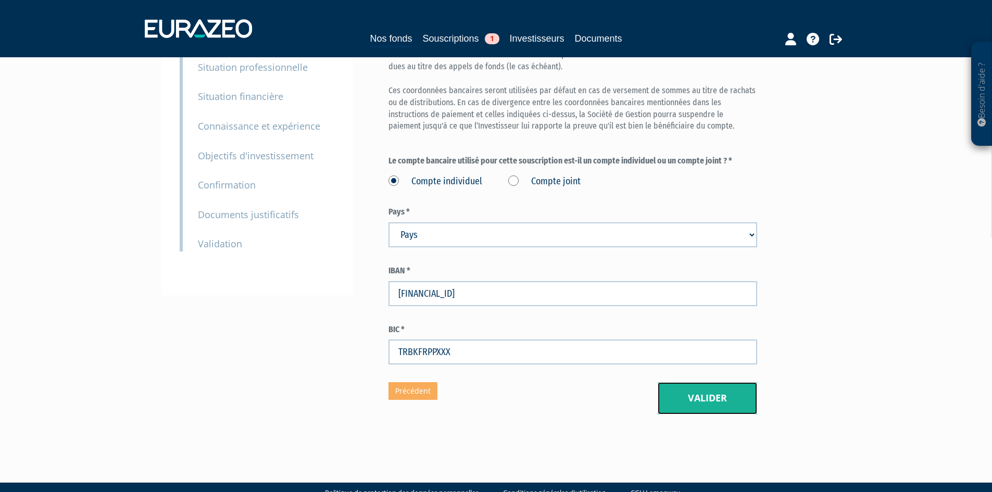
click at [716, 382] on button "Valider" at bounding box center [707, 398] width 99 height 32
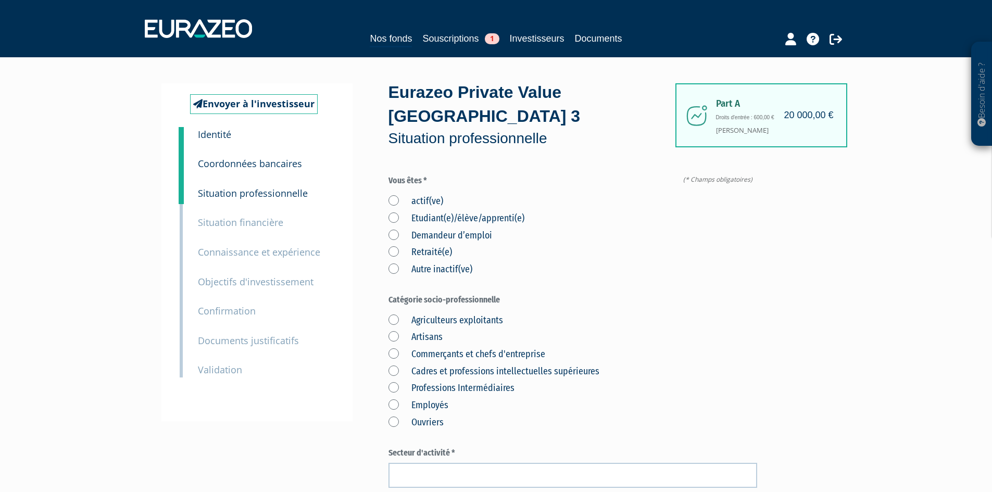
click at [395, 195] on label "actif(ve)" at bounding box center [415, 202] width 55 height 14
click at [0, 0] on input "actif(ve)" at bounding box center [0, 0] width 0 height 0
click at [396, 399] on label "Employés" at bounding box center [418, 406] width 60 height 14
click at [0, 0] on input "Employés" at bounding box center [0, 0] width 0 height 0
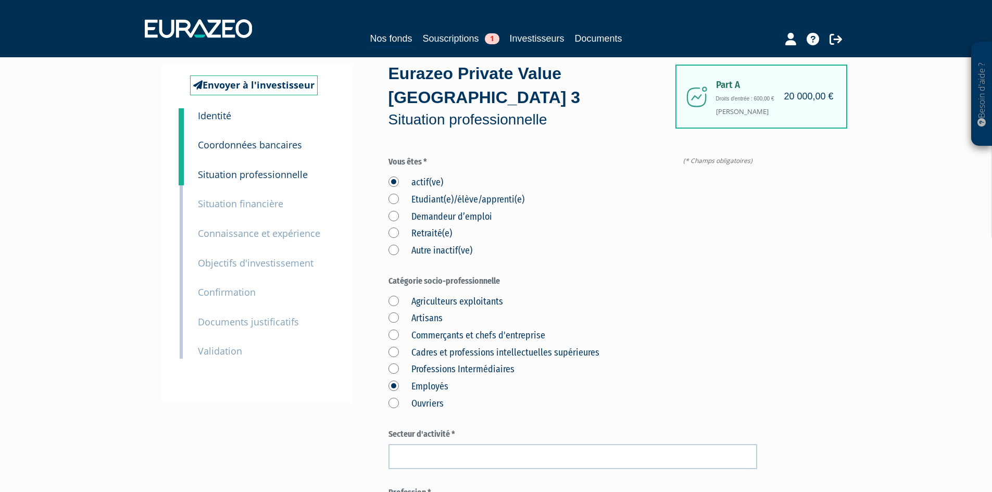
scroll to position [52, 0]
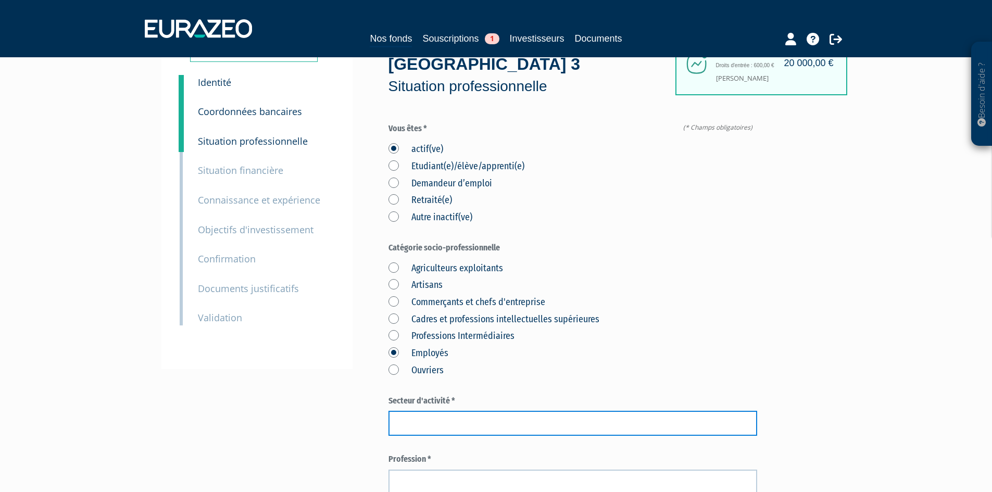
click at [453, 411] on input "text" at bounding box center [572, 423] width 369 height 25
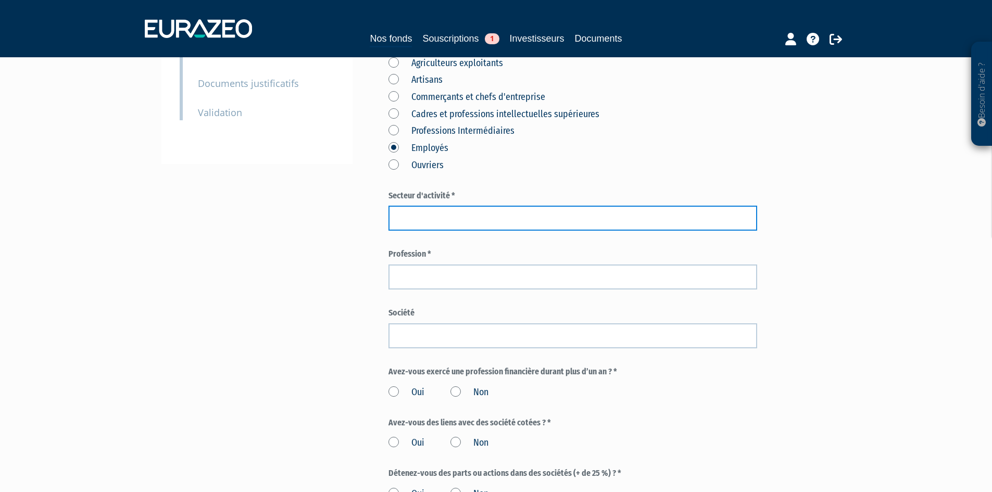
scroll to position [208, 0]
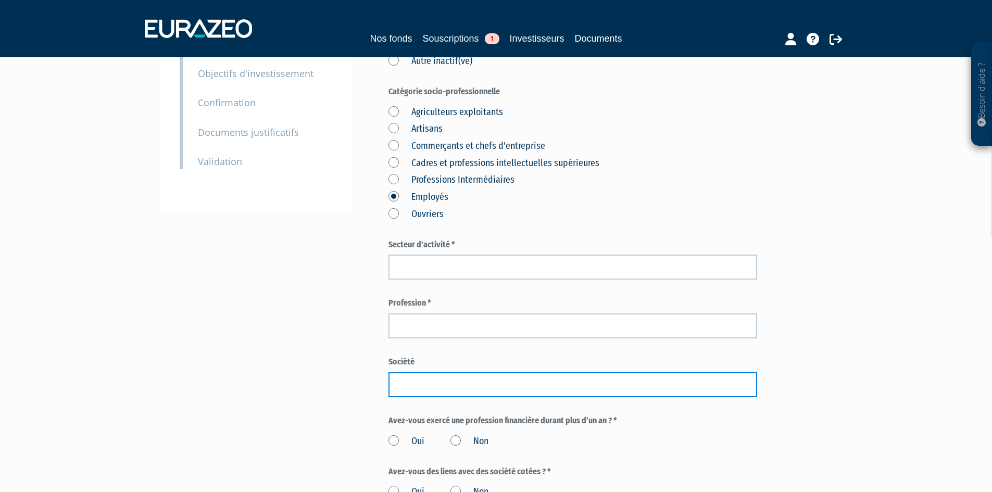
click at [435, 372] on input "text" at bounding box center [572, 384] width 369 height 25
type input "La Poste"
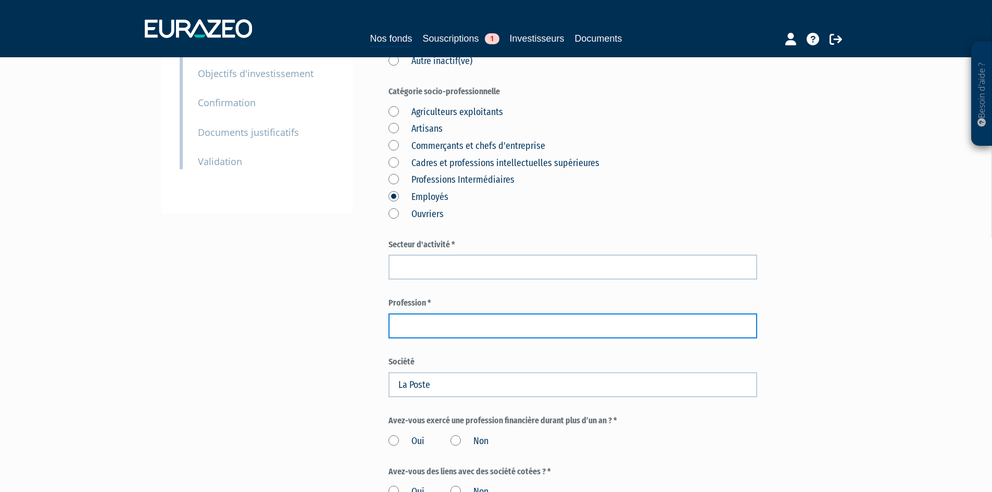
click at [483, 314] on input "text" at bounding box center [572, 326] width 369 height 25
type input "Employé"
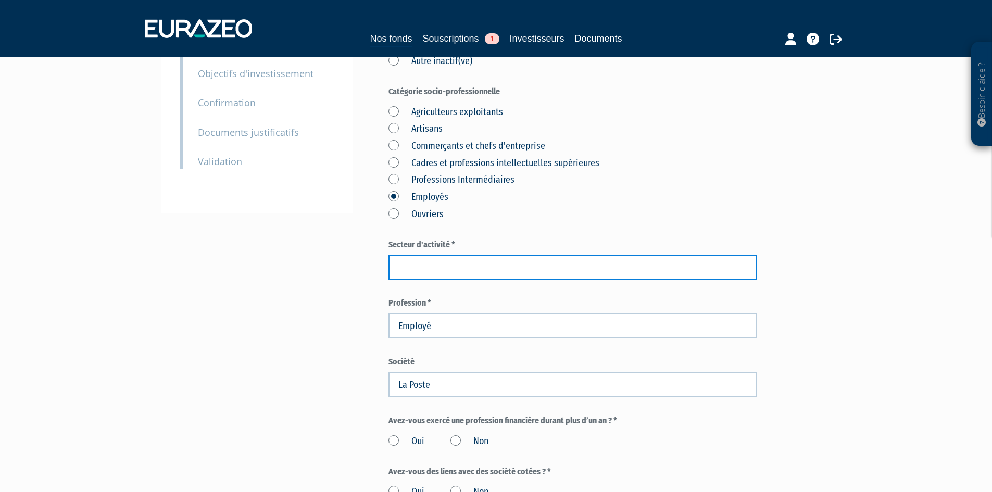
click at [444, 255] on input "text" at bounding box center [572, 267] width 369 height 25
type input "La Poste"
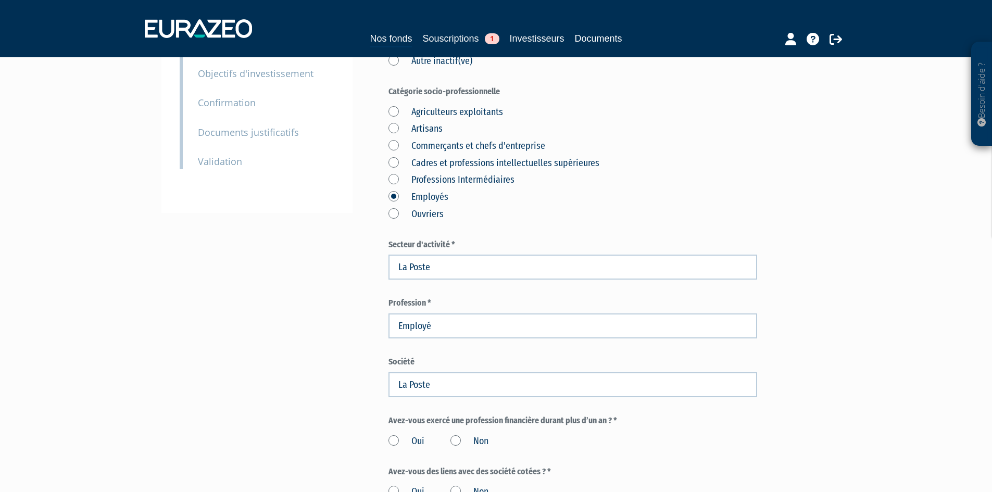
click at [808, 256] on div "Part A 20 000,00 € Droits d'entrée : 600,00 € Sylvain Fertin Eurazeo Private Va…" at bounding box center [609, 302] width 443 height 854
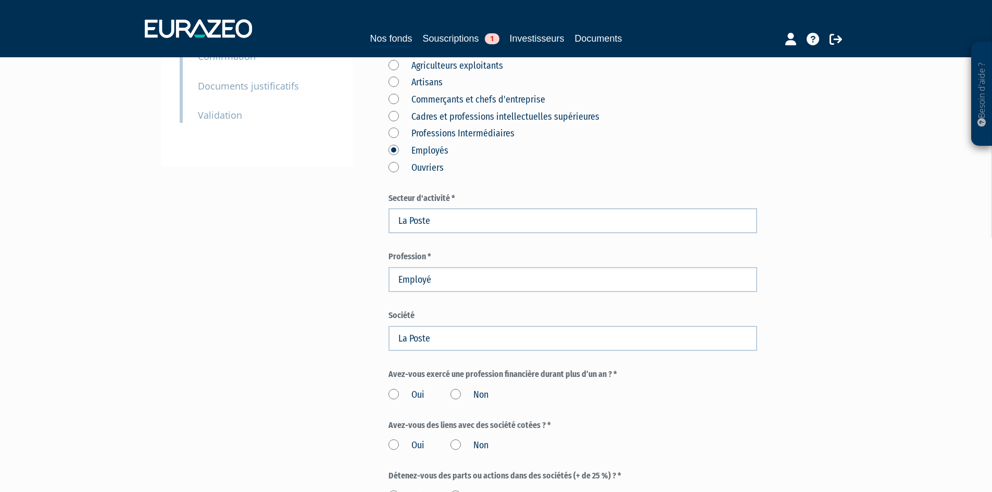
scroll to position [417, 0]
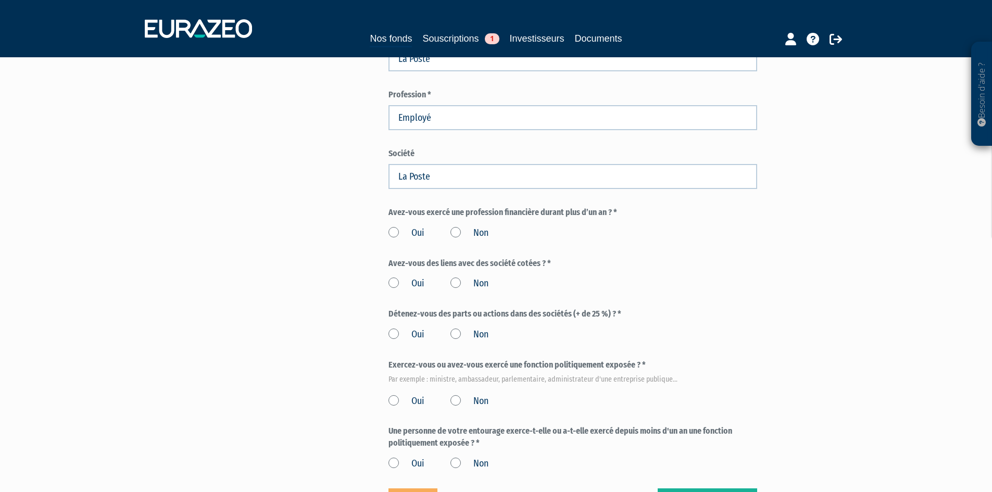
click at [456, 227] on label "Non" at bounding box center [469, 234] width 38 height 14
click at [0, 0] on input "Non" at bounding box center [0, 0] width 0 height 0
click at [455, 277] on label "Non" at bounding box center [469, 284] width 38 height 14
click at [0, 0] on input "Non" at bounding box center [0, 0] width 0 height 0
click at [455, 328] on label "Non" at bounding box center [469, 335] width 38 height 14
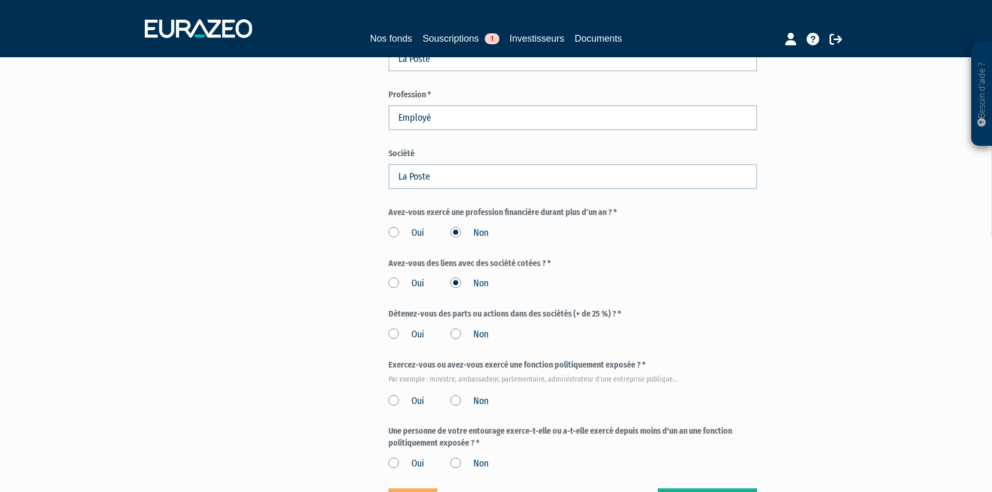
click at [0, 0] on input "Non" at bounding box center [0, 0] width 0 height 0
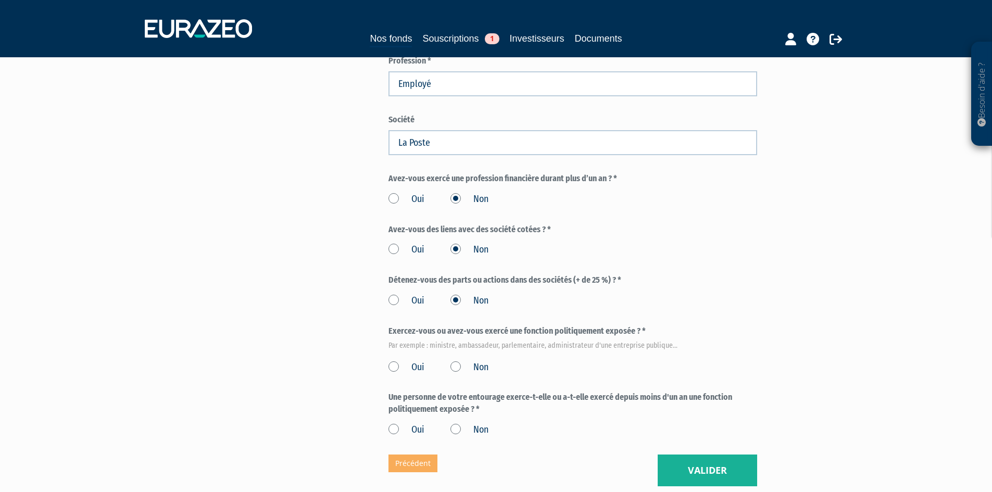
scroll to position [469, 0]
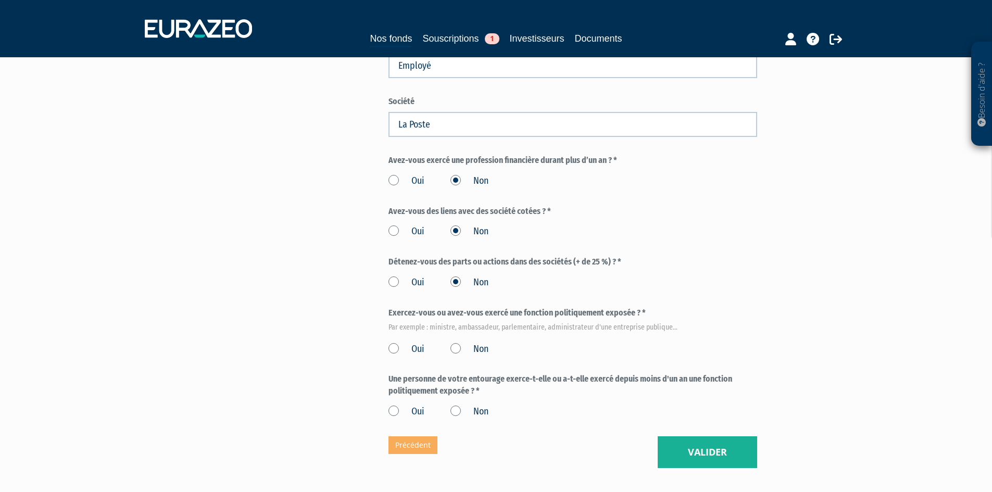
click at [455, 343] on label "Non" at bounding box center [469, 350] width 38 height 14
click at [0, 0] on input "Non" at bounding box center [0, 0] width 0 height 0
click at [458, 405] on label "Non" at bounding box center [469, 412] width 38 height 14
click at [455, 405] on label "Non" at bounding box center [469, 412] width 38 height 14
click at [0, 0] on input "Non" at bounding box center [0, 0] width 0 height 0
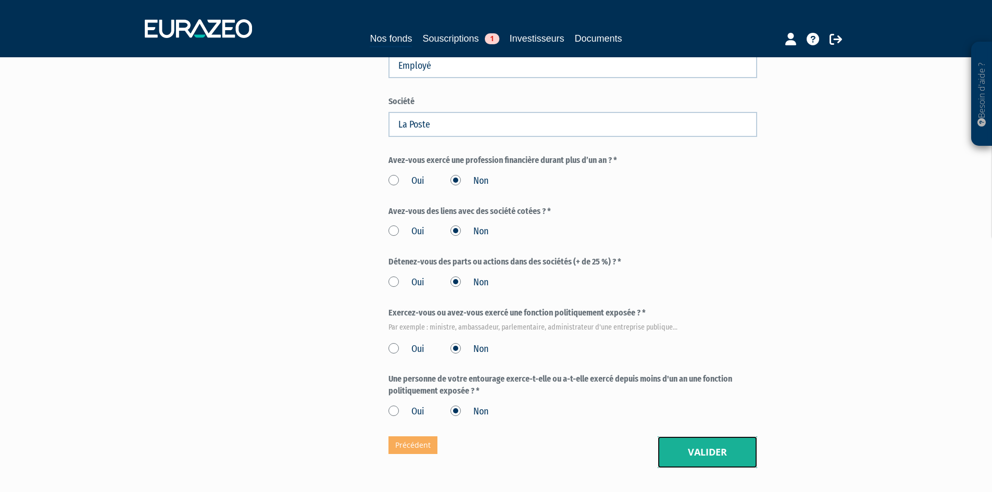
click at [713, 436] on button "Valider" at bounding box center [707, 452] width 99 height 32
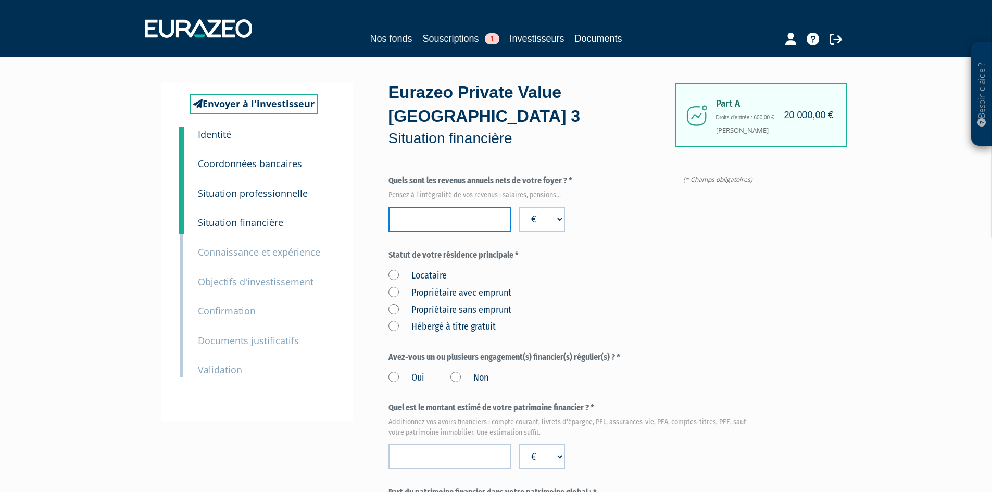
click at [457, 207] on input "number" at bounding box center [449, 219] width 123 height 25
click at [440, 207] on input "39000" at bounding box center [449, 219] width 123 height 25
click at [438, 207] on input "39000" at bounding box center [449, 219] width 123 height 25
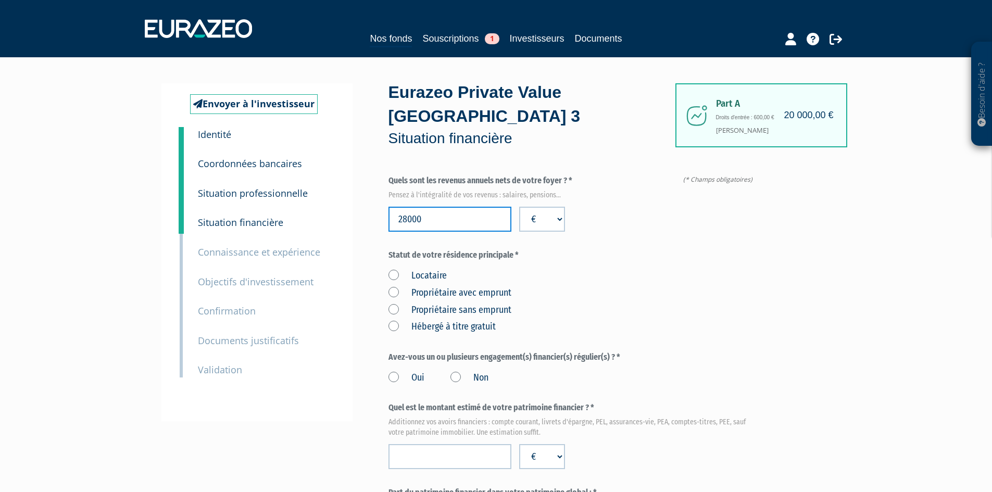
type input "28000"
click at [737, 274] on div "Locataire Propriétaire avec emprunt Propriétaire sans emprunt Hébergé à titre g…" at bounding box center [572, 300] width 369 height 68
click at [394, 320] on label "Hébergé à titre gratuit" at bounding box center [441, 327] width 107 height 14
click at [0, 0] on gratuit "Hébergé à titre gratuit" at bounding box center [0, 0] width 0 height 0
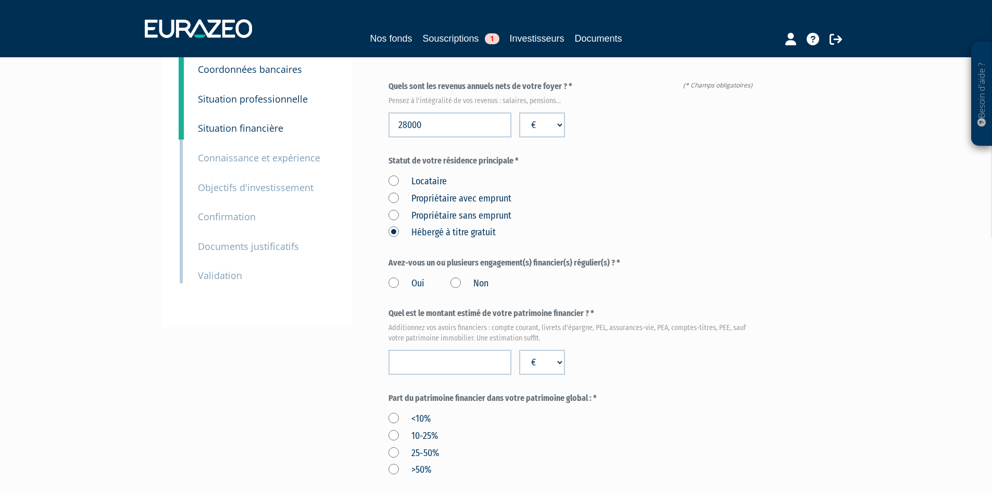
scroll to position [104, 0]
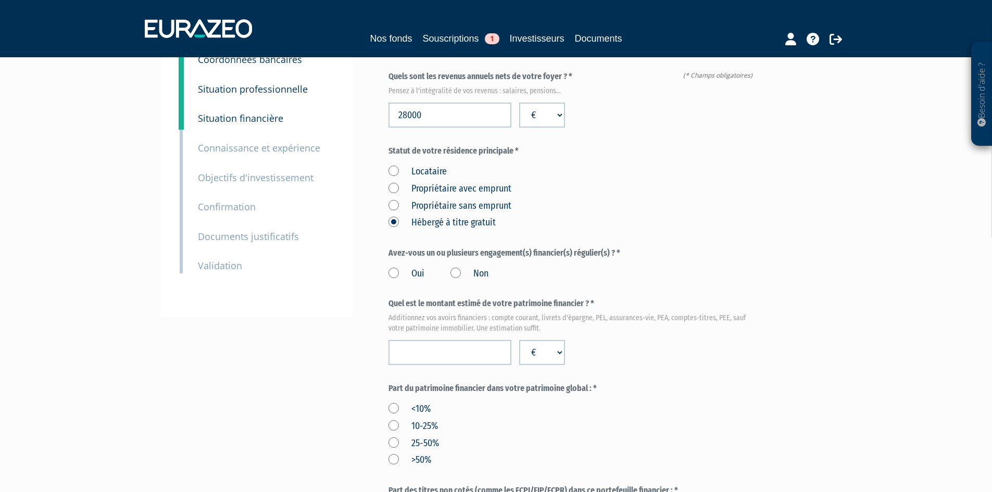
click at [454, 267] on label "Non" at bounding box center [469, 274] width 38 height 14
click at [0, 0] on input "Non" at bounding box center [0, 0] width 0 height 0
click at [452, 340] on input "number" at bounding box center [449, 352] width 123 height 25
click at [699, 345] on form "(* Champs obligatoires) Quels sont les revenus annuels nets de votre foyer ? * …" at bounding box center [572, 451] width 369 height 761
click at [392, 437] on label "25-50%" at bounding box center [413, 444] width 51 height 14
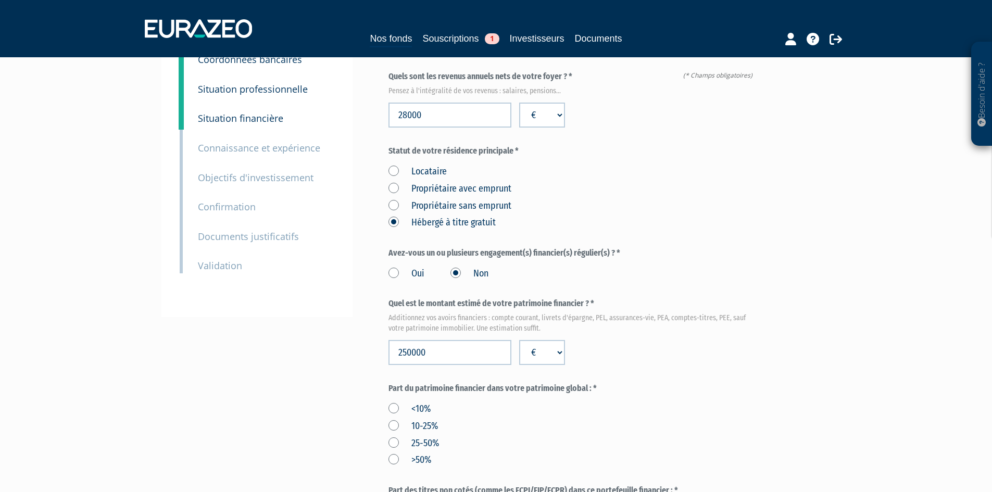
click at [0, 0] on input "25-50%" at bounding box center [0, 0] width 0 height 0
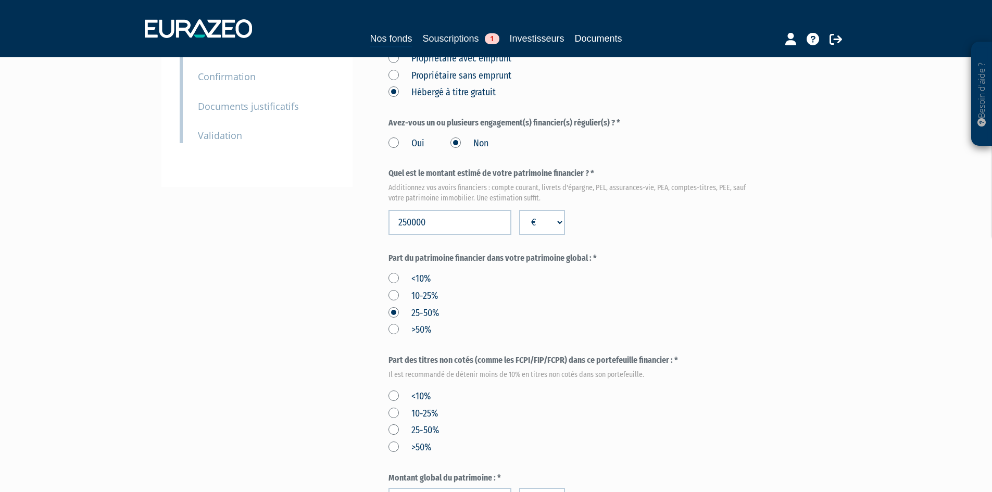
scroll to position [260, 0]
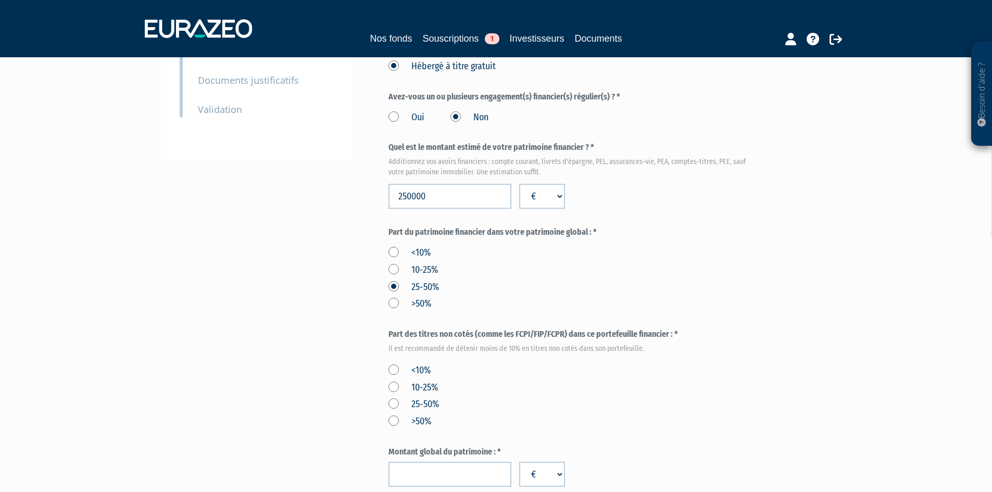
click at [397, 364] on label "<10%" at bounding box center [409, 371] width 42 height 14
click at [0, 0] on input "<10%" at bounding box center [0, 0] width 0 height 0
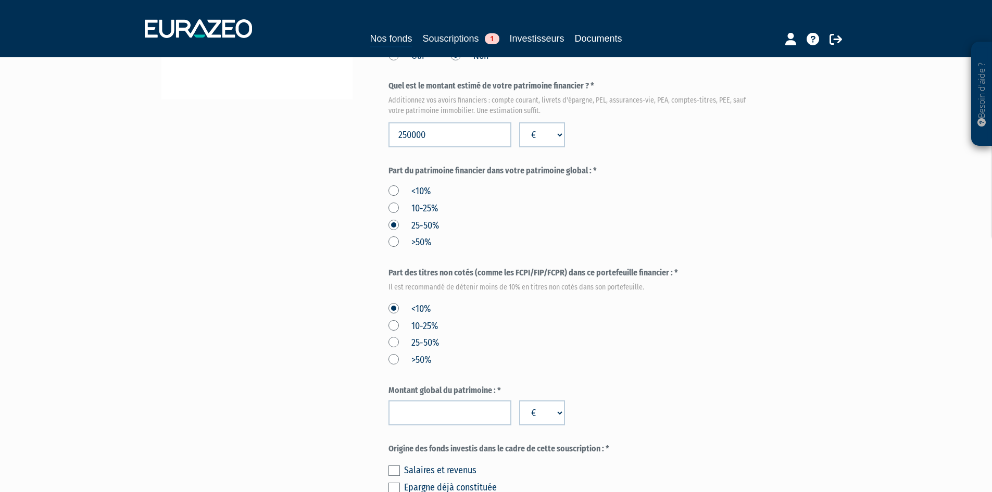
scroll to position [365, 0]
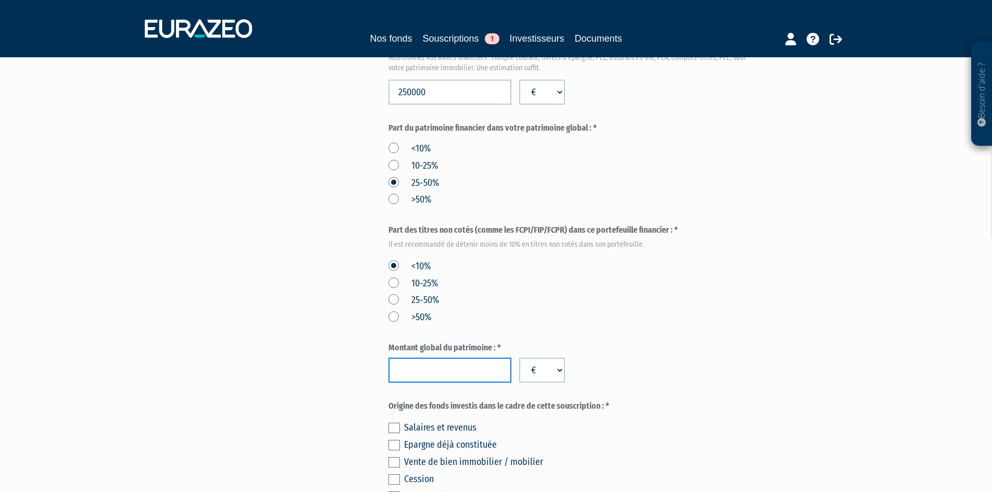
click at [447, 358] on input "number" at bounding box center [449, 370] width 123 height 25
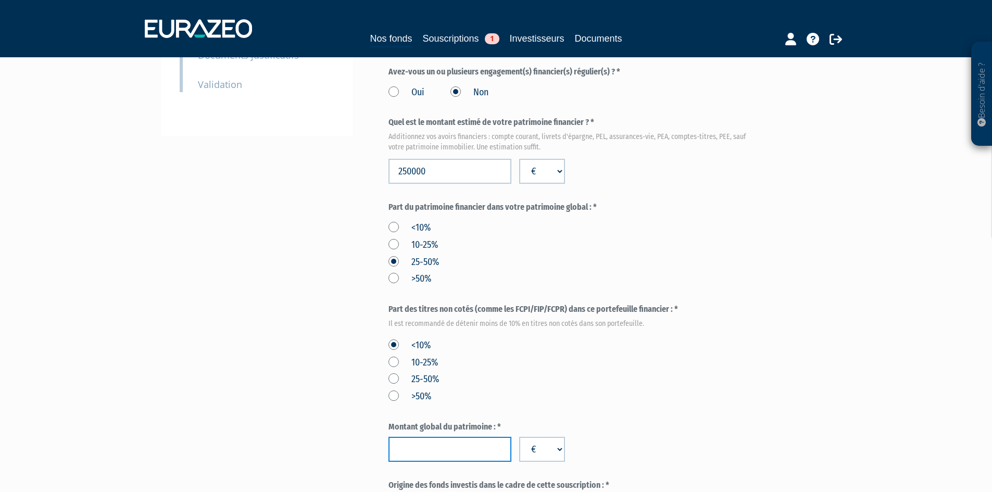
scroll to position [260, 0]
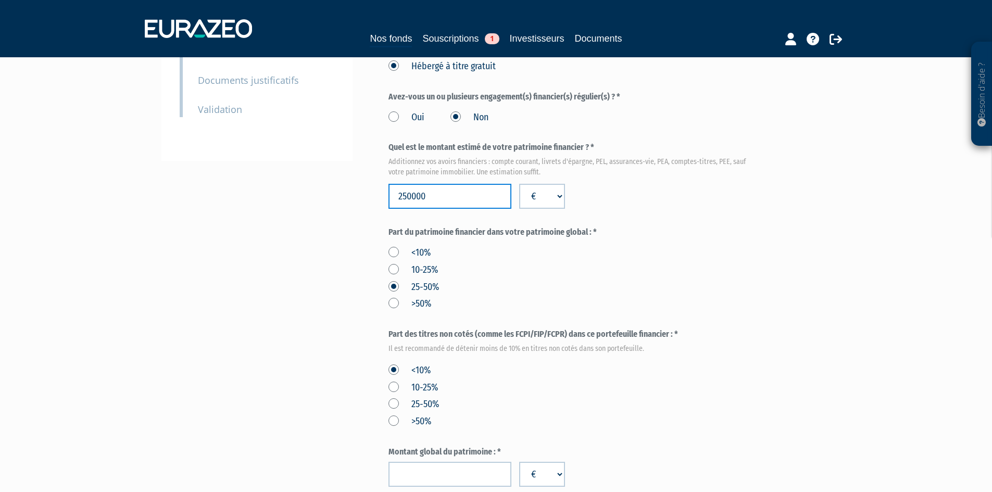
drag, startPoint x: 441, startPoint y: 169, endPoint x: 384, endPoint y: 173, distance: 57.0
click at [384, 173] on div "Envoyer à l'investisseur 1 Identité 2 Coordonnées bancaires 3 Situation profess…" at bounding box center [496, 274] width 654 height 902
type input "100000"
click at [450, 462] on input "number" at bounding box center [449, 474] width 123 height 25
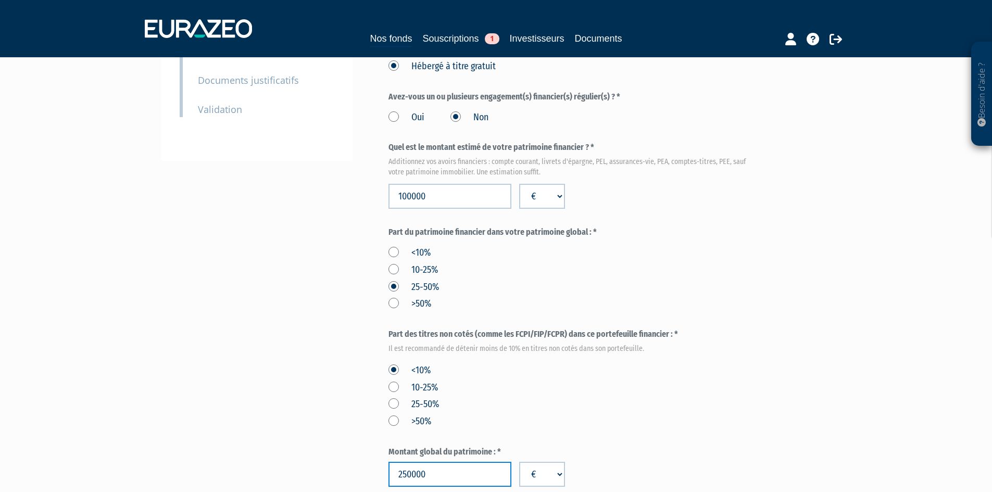
type input "250000"
click at [742, 410] on form "(* Champs obligatoires) Quels sont les revenus annuels nets de votre foyer ? * …" at bounding box center [572, 295] width 369 height 761
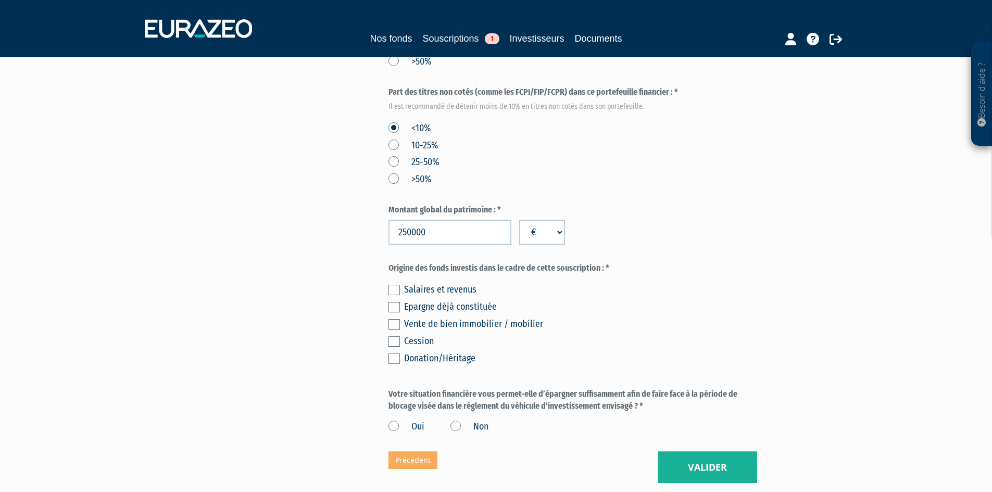
scroll to position [521, 0]
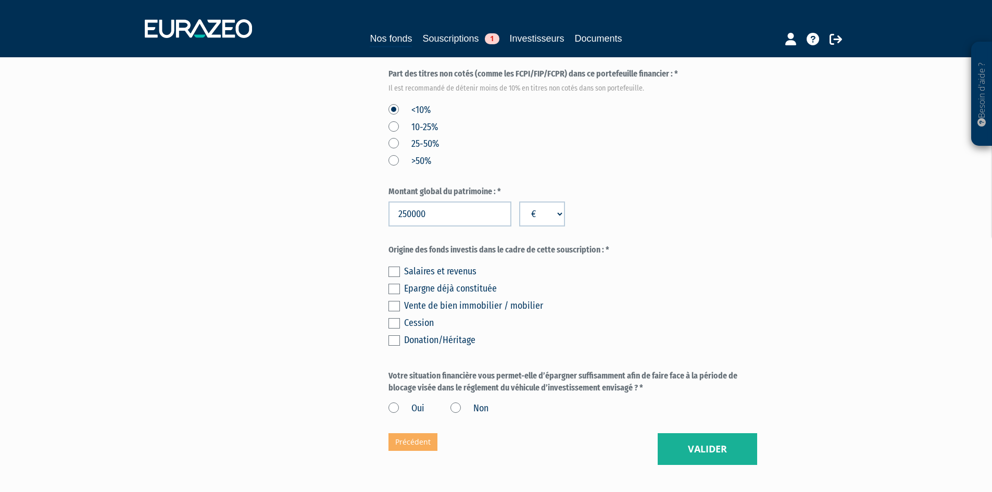
click at [396, 267] on label at bounding box center [393, 272] width 11 height 10
click at [0, 0] on input "checkbox" at bounding box center [0, 0] width 0 height 0
click at [395, 284] on label at bounding box center [393, 289] width 11 height 10
click at [0, 0] on input "checkbox" at bounding box center [0, 0] width 0 height 0
click at [395, 402] on label "Oui" at bounding box center [406, 409] width 36 height 14
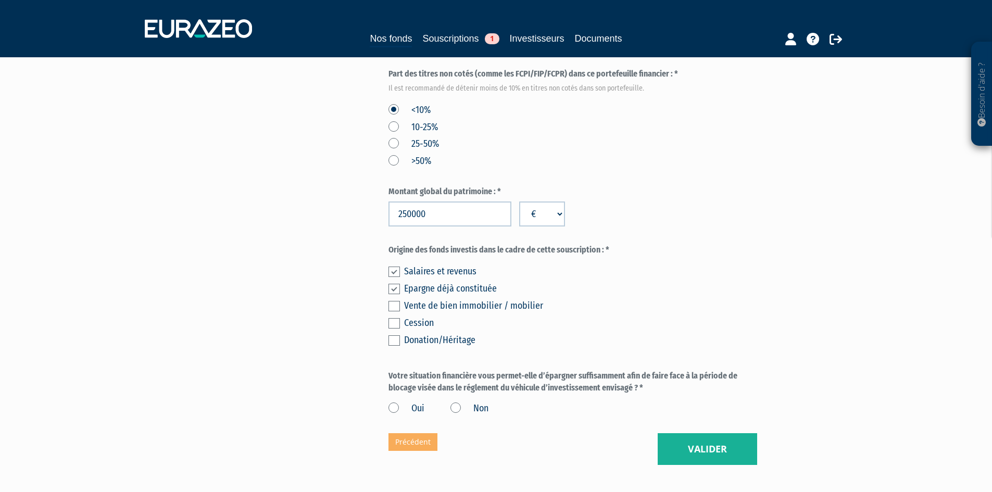
click at [0, 0] on input "Oui" at bounding box center [0, 0] width 0 height 0
click at [714, 433] on button "Valider" at bounding box center [707, 449] width 99 height 32
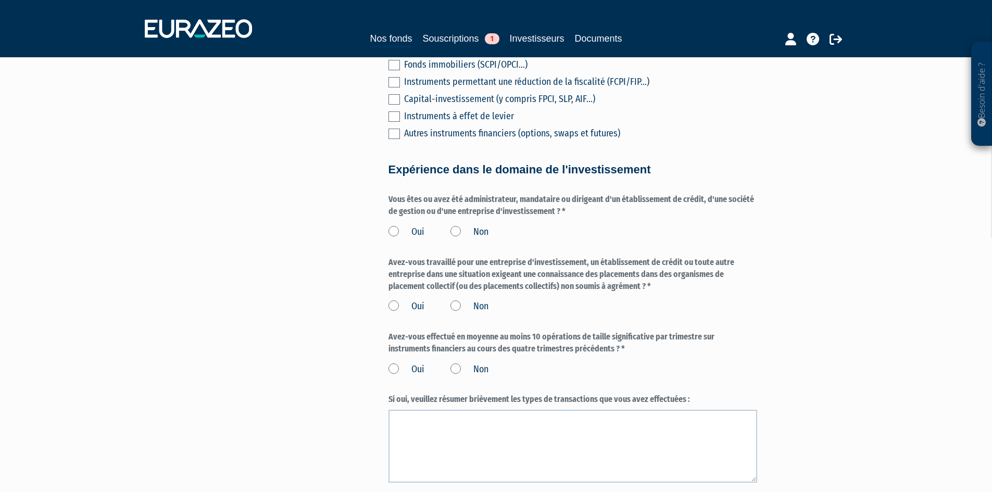
scroll to position [521, 0]
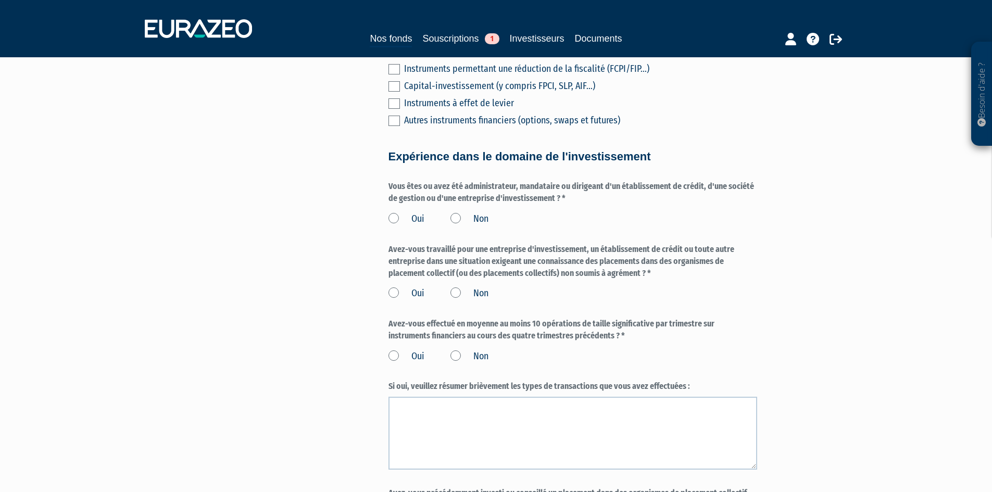
click at [463, 212] on label "Non" at bounding box center [469, 219] width 38 height 14
click at [0, 0] on input "Non" at bounding box center [0, 0] width 0 height 0
click at [462, 287] on label "Non" at bounding box center [469, 294] width 38 height 14
click at [0, 0] on input "Non" at bounding box center [0, 0] width 0 height 0
click at [464, 350] on label "Non" at bounding box center [469, 357] width 38 height 14
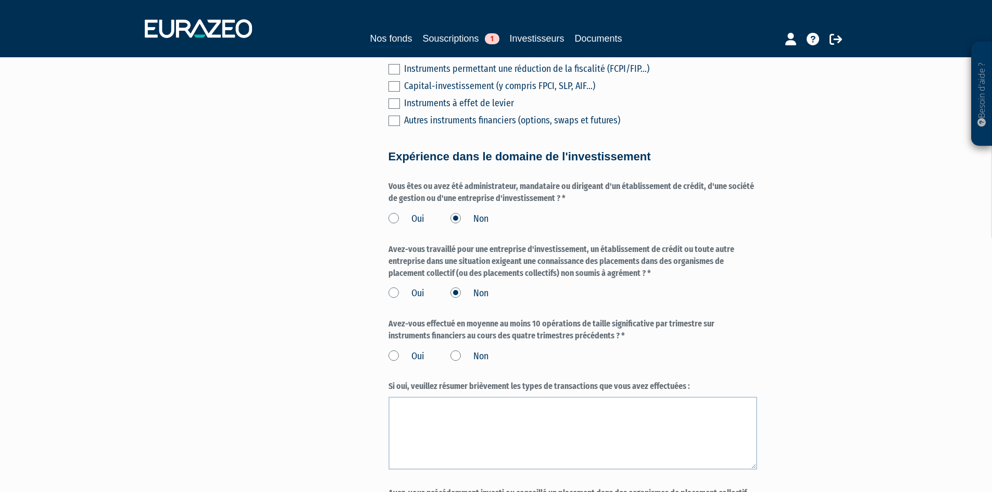
click at [0, 0] on input "Non" at bounding box center [0, 0] width 0 height 0
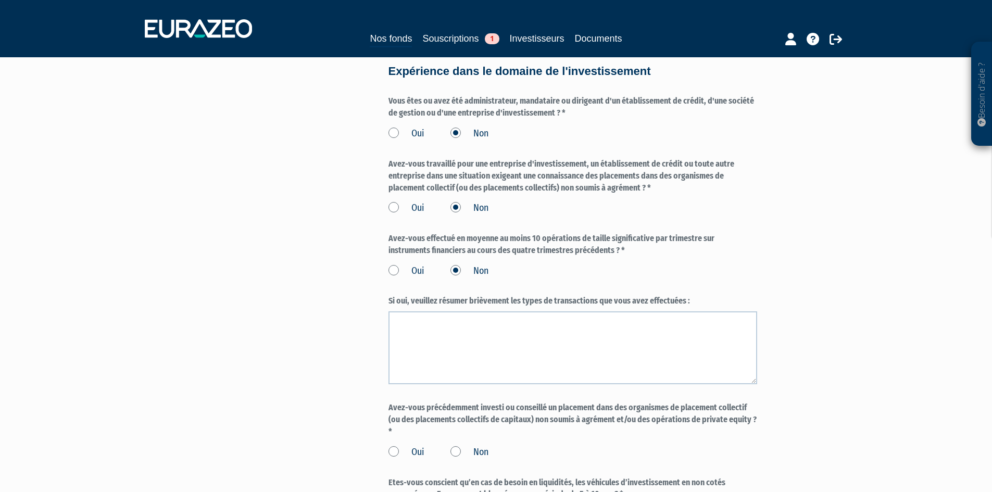
scroll to position [625, 0]
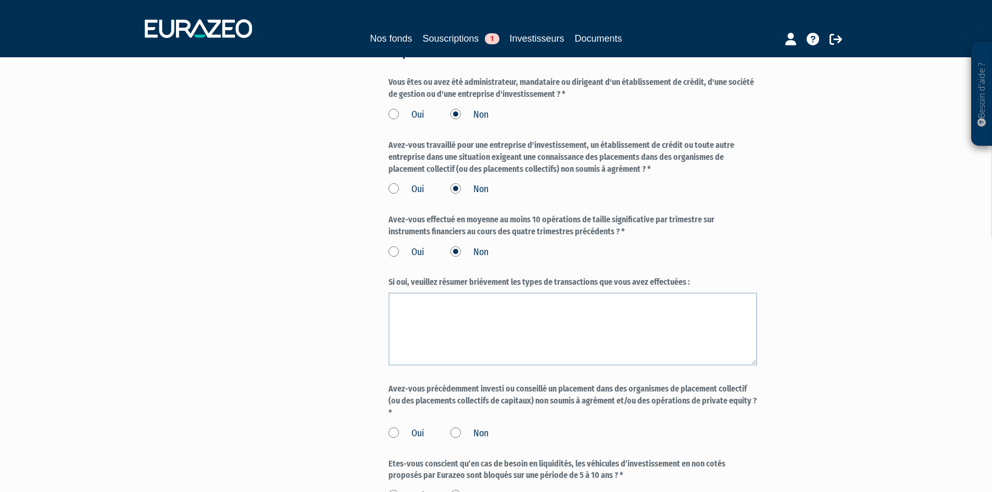
click at [455, 427] on label "Non" at bounding box center [469, 434] width 38 height 14
click at [0, 0] on input "Non" at bounding box center [0, 0] width 0 height 0
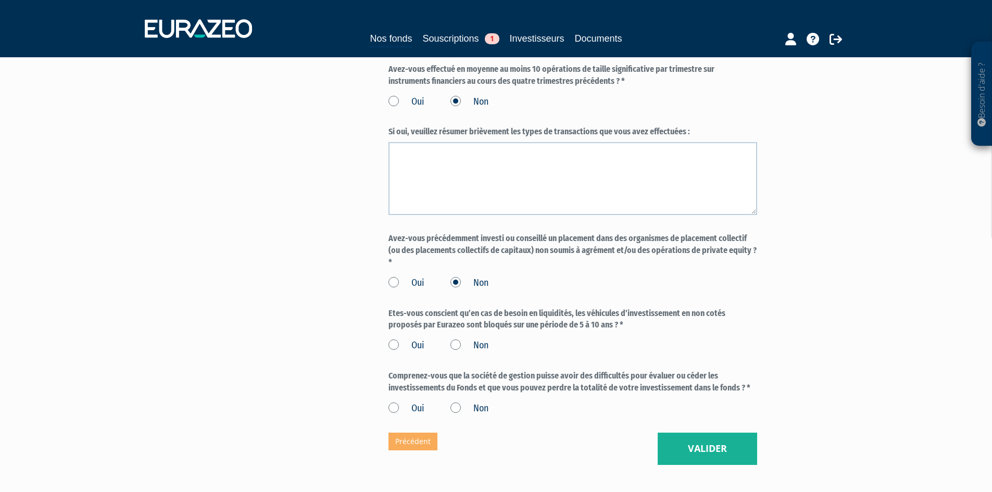
scroll to position [781, 0]
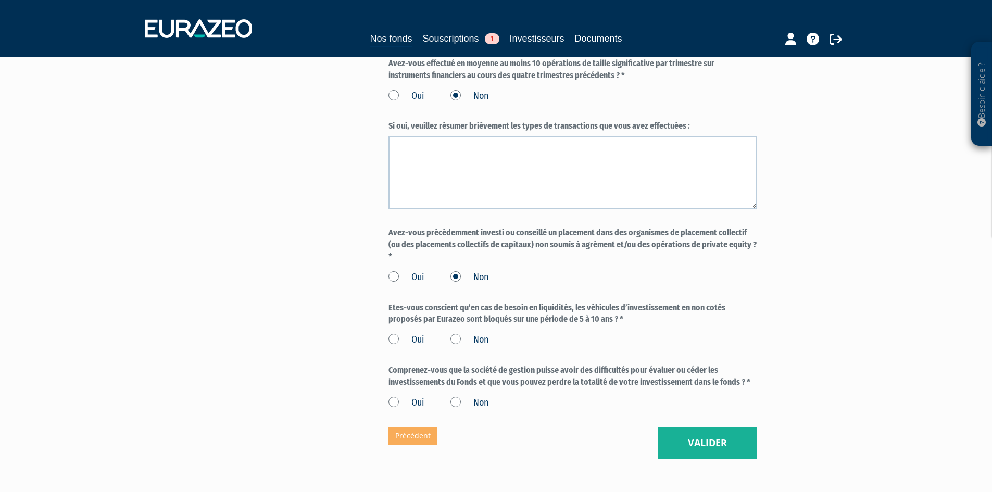
click at [397, 333] on label "Oui" at bounding box center [406, 340] width 36 height 14
click at [0, 0] on input "Oui" at bounding box center [0, 0] width 0 height 0
click at [397, 333] on label "Oui" at bounding box center [406, 340] width 36 height 14
click at [0, 0] on input "Oui" at bounding box center [0, 0] width 0 height 0
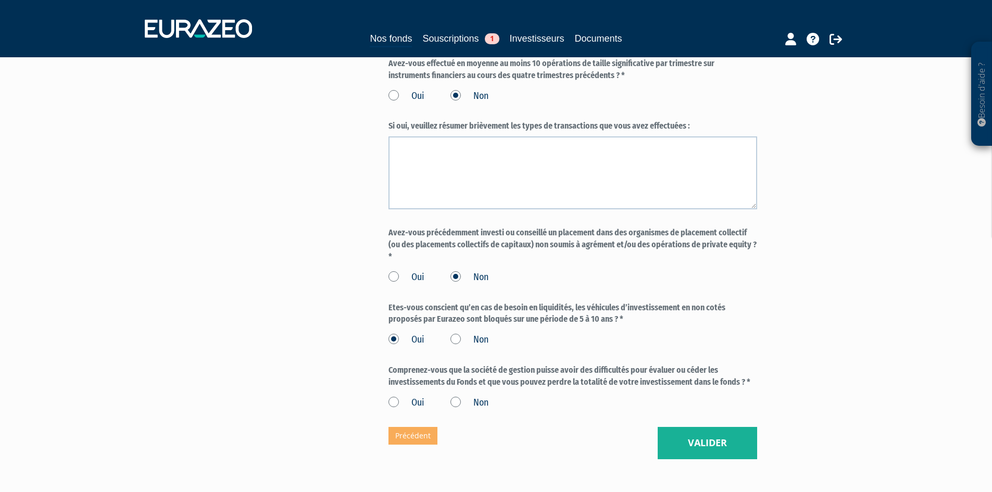
click at [392, 396] on label "Oui" at bounding box center [406, 403] width 36 height 14
click at [0, 0] on input "Oui" at bounding box center [0, 0] width 0 height 0
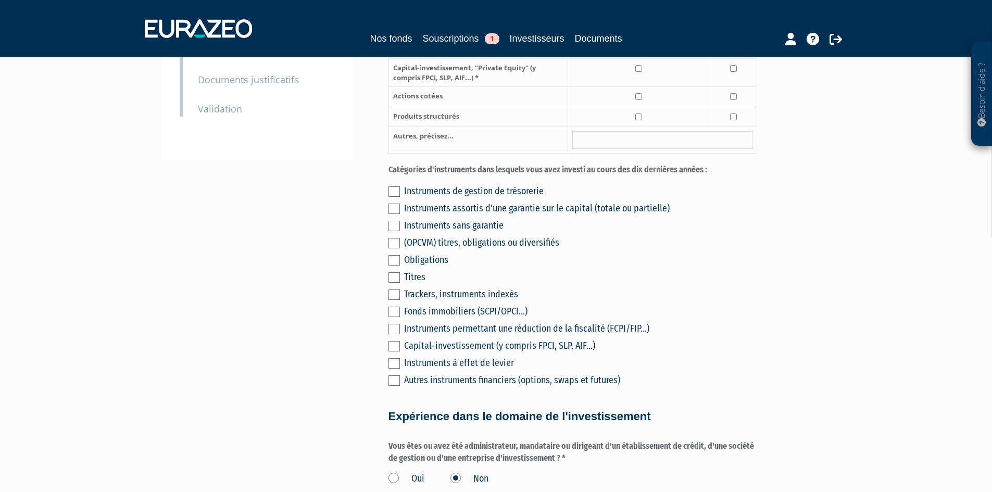
scroll to position [306, 0]
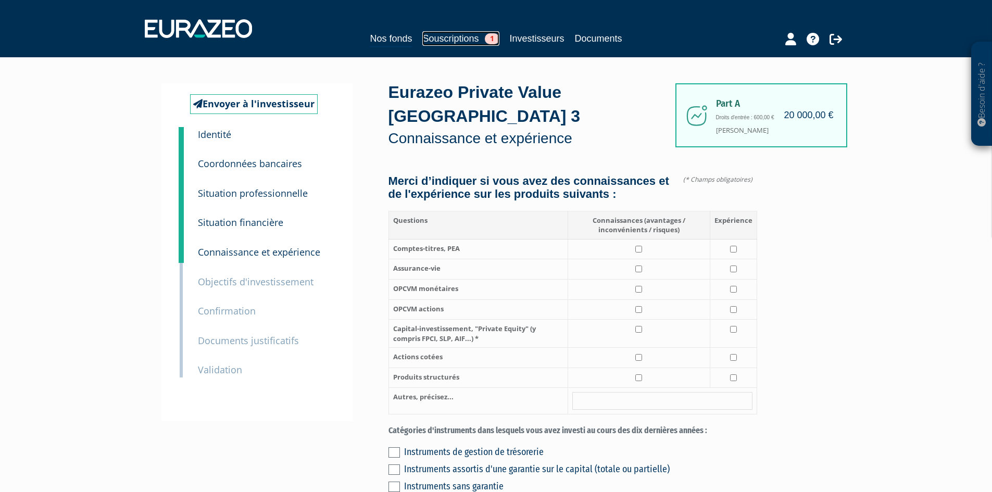
click at [462, 37] on link "Souscriptions 1" at bounding box center [460, 38] width 77 height 15
